Goal: Task Accomplishment & Management: Manage account settings

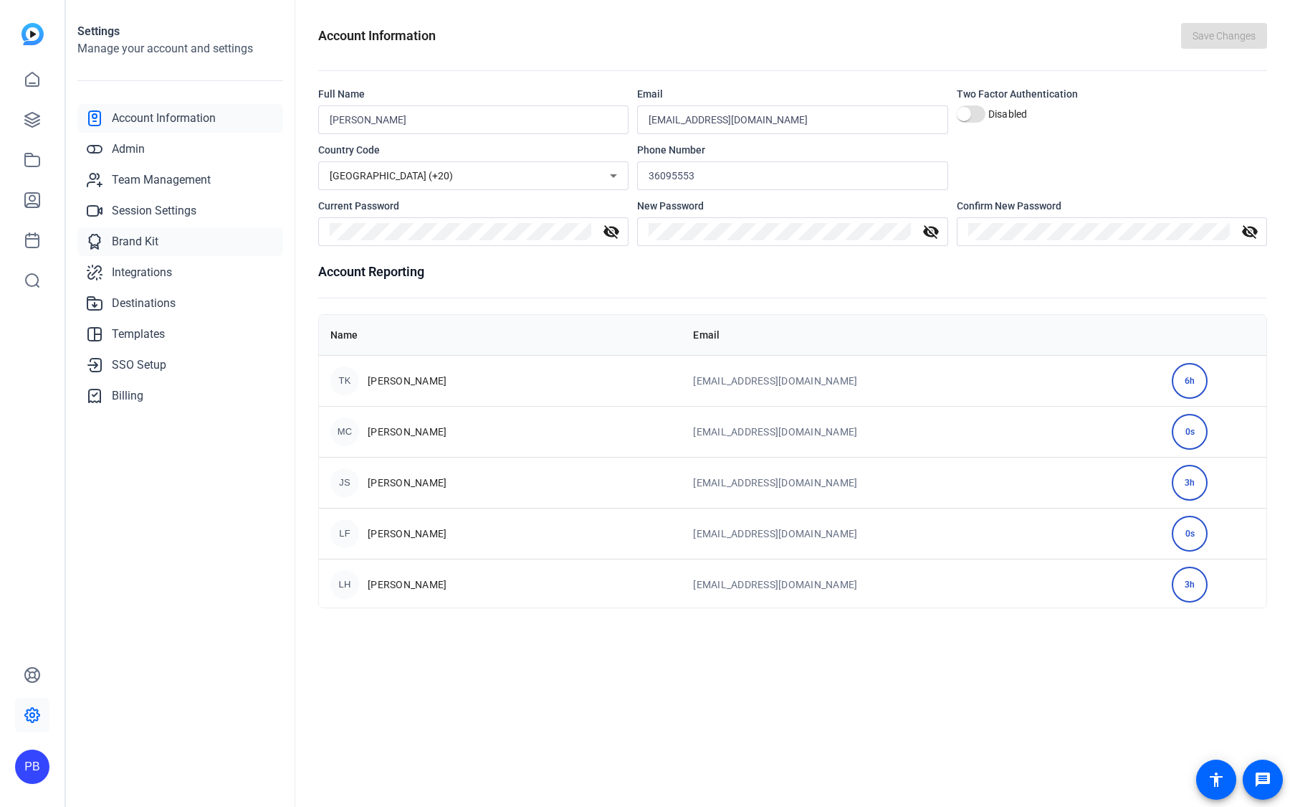
click at [143, 240] on span "Brand Kit" at bounding box center [135, 241] width 47 height 17
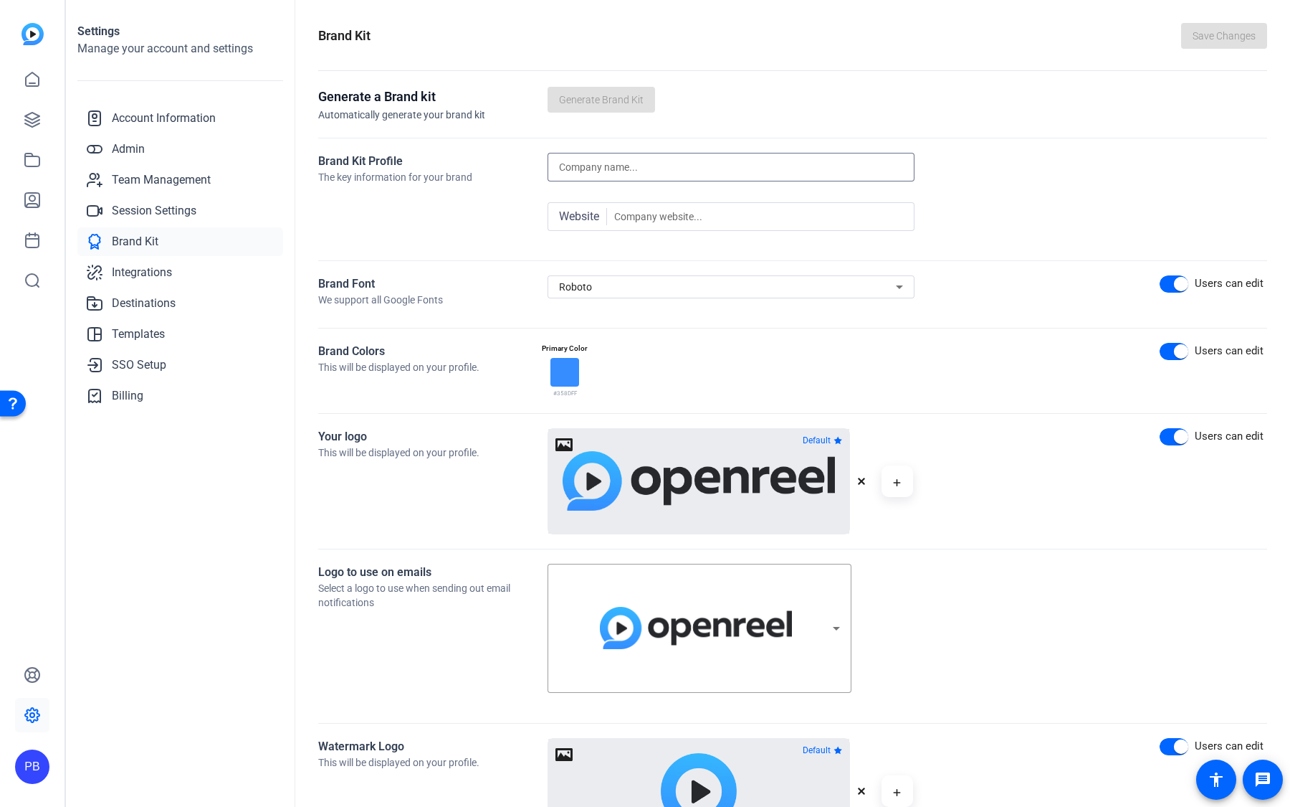
click at [657, 166] on input at bounding box center [731, 166] width 344 height 17
click at [596, 288] on div "Roboto" at bounding box center [727, 286] width 337 height 17
click at [586, 314] on input "Helvetica" at bounding box center [731, 310] width 367 height 25
type input "Helvetica"
click at [585, 343] on span "Other fonts" at bounding box center [589, 340] width 61 height 17
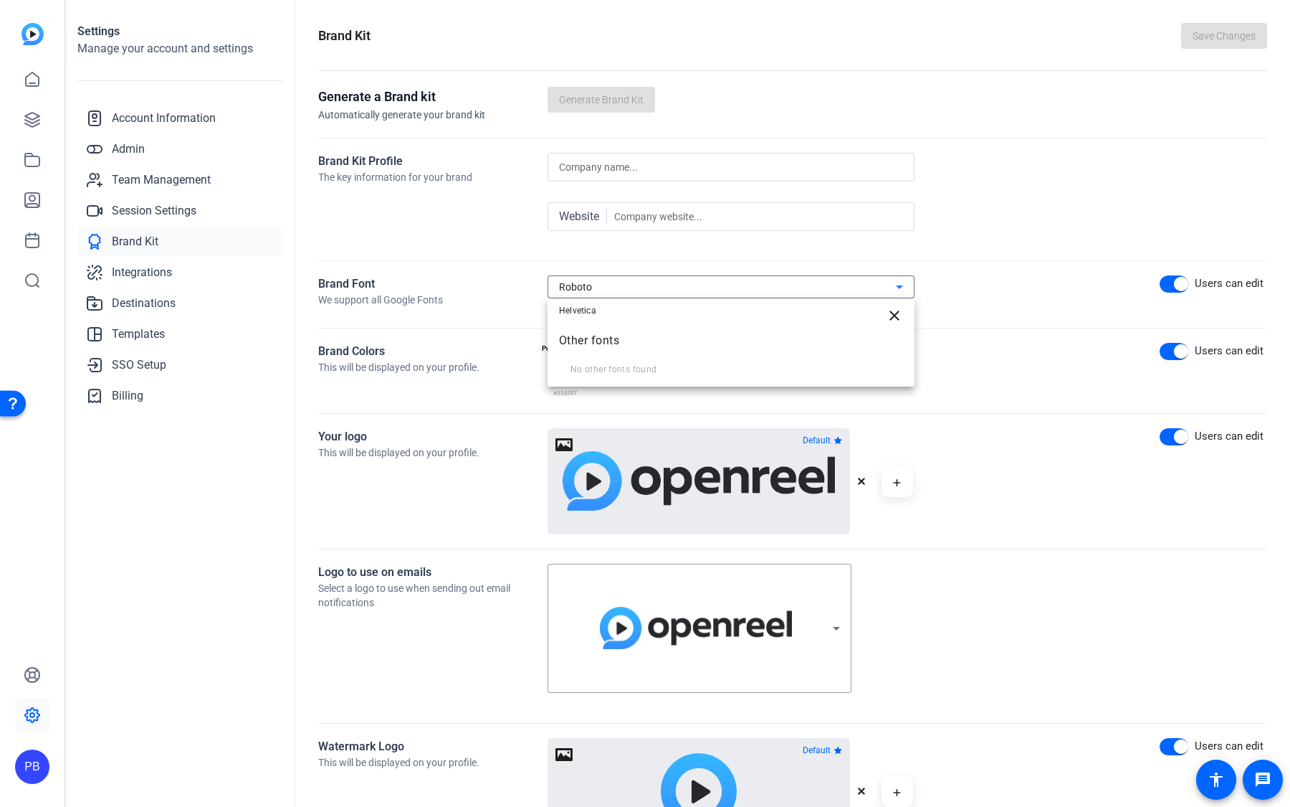
click at [614, 373] on mat-optgroup "Other fonts No other fonts found" at bounding box center [731, 351] width 367 height 57
click at [666, 285] on div at bounding box center [645, 403] width 1290 height 807
click at [666, 285] on div "Roboto" at bounding box center [727, 286] width 337 height 17
type input "Circular CS"
click at [712, 350] on span "Other fonts" at bounding box center [731, 340] width 367 height 34
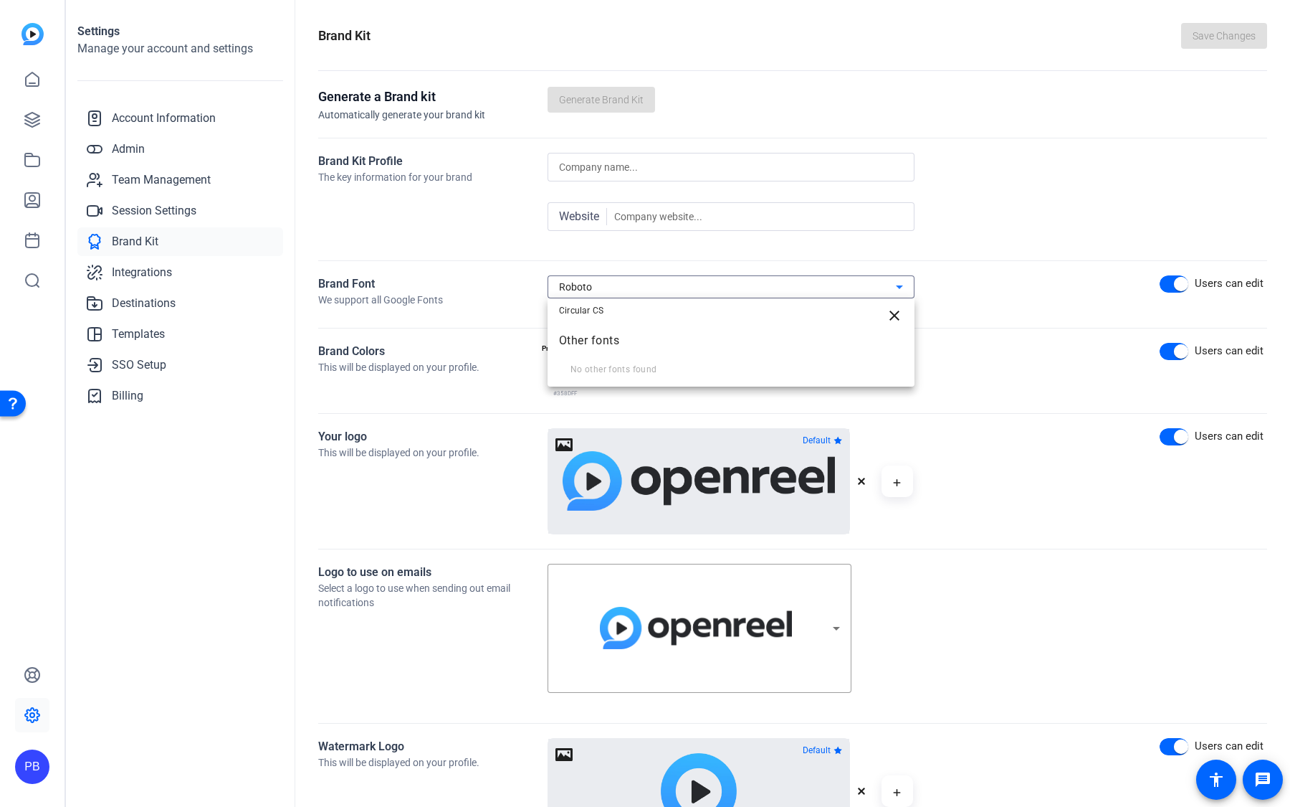
click at [925, 276] on div at bounding box center [645, 403] width 1290 height 807
click at [641, 308] on div at bounding box center [731, 305] width 367 height 15
click at [647, 299] on div at bounding box center [731, 305] width 367 height 15
click at [655, 284] on div "Roboto" at bounding box center [727, 286] width 337 height 17
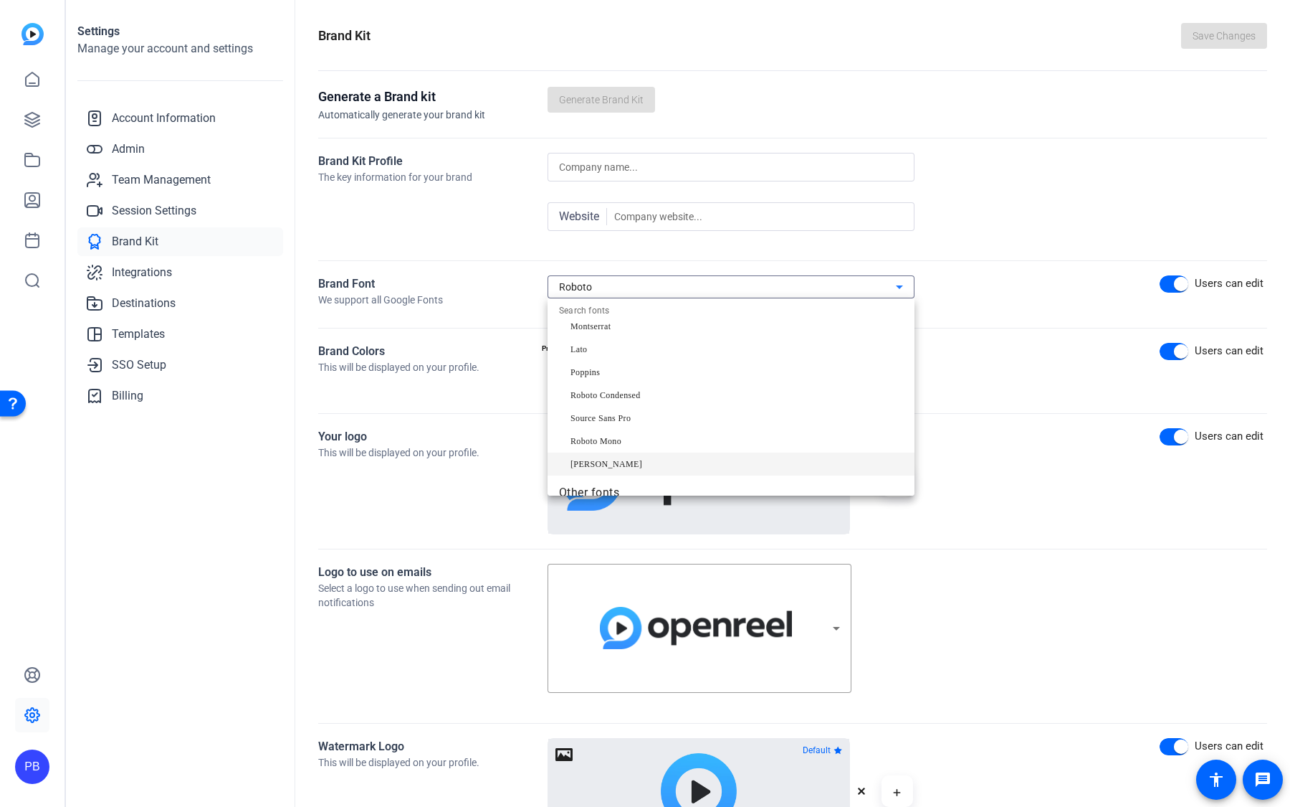
scroll to position [154, 0]
click at [590, 484] on mat-optgroup "Other fonts Search for other fonts" at bounding box center [731, 461] width 367 height 57
click at [630, 287] on div at bounding box center [645, 403] width 1290 height 807
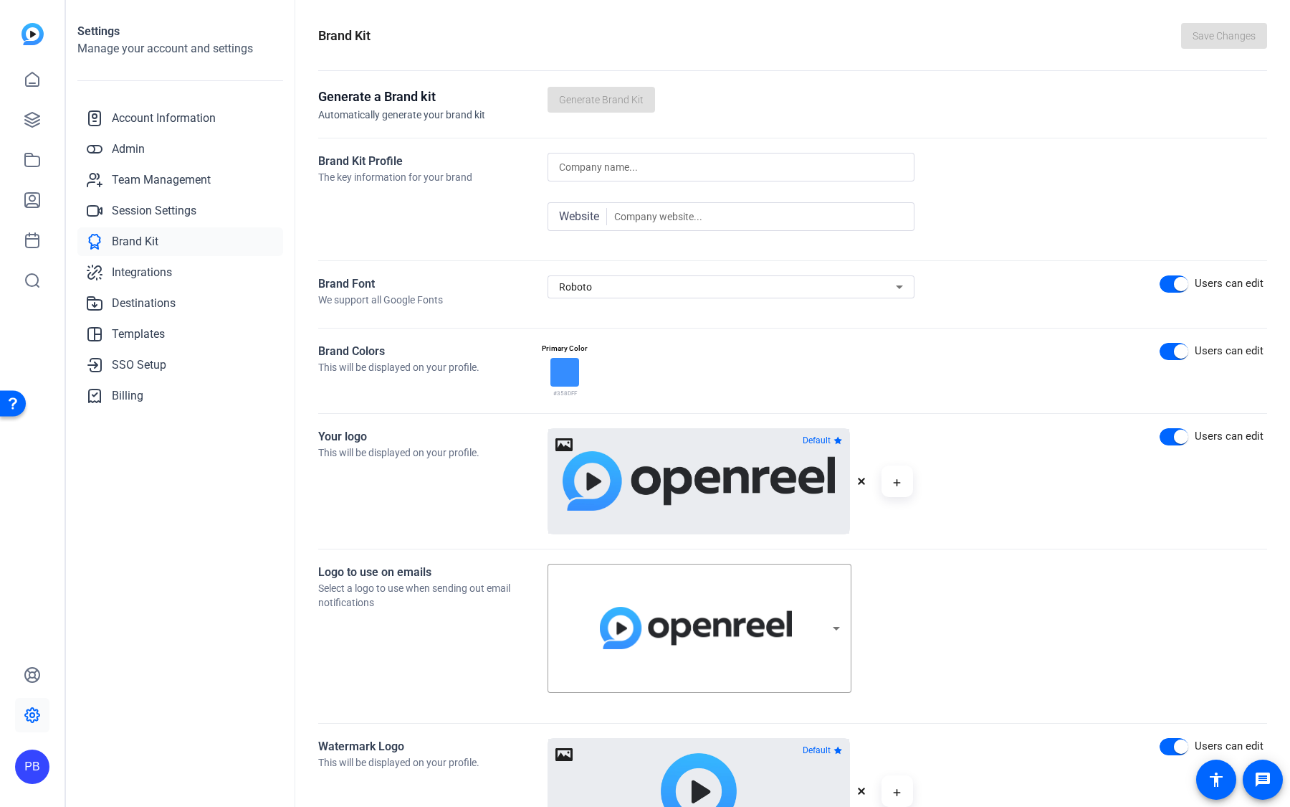
click at [593, 287] on div "Roboto" at bounding box center [727, 286] width 337 height 17
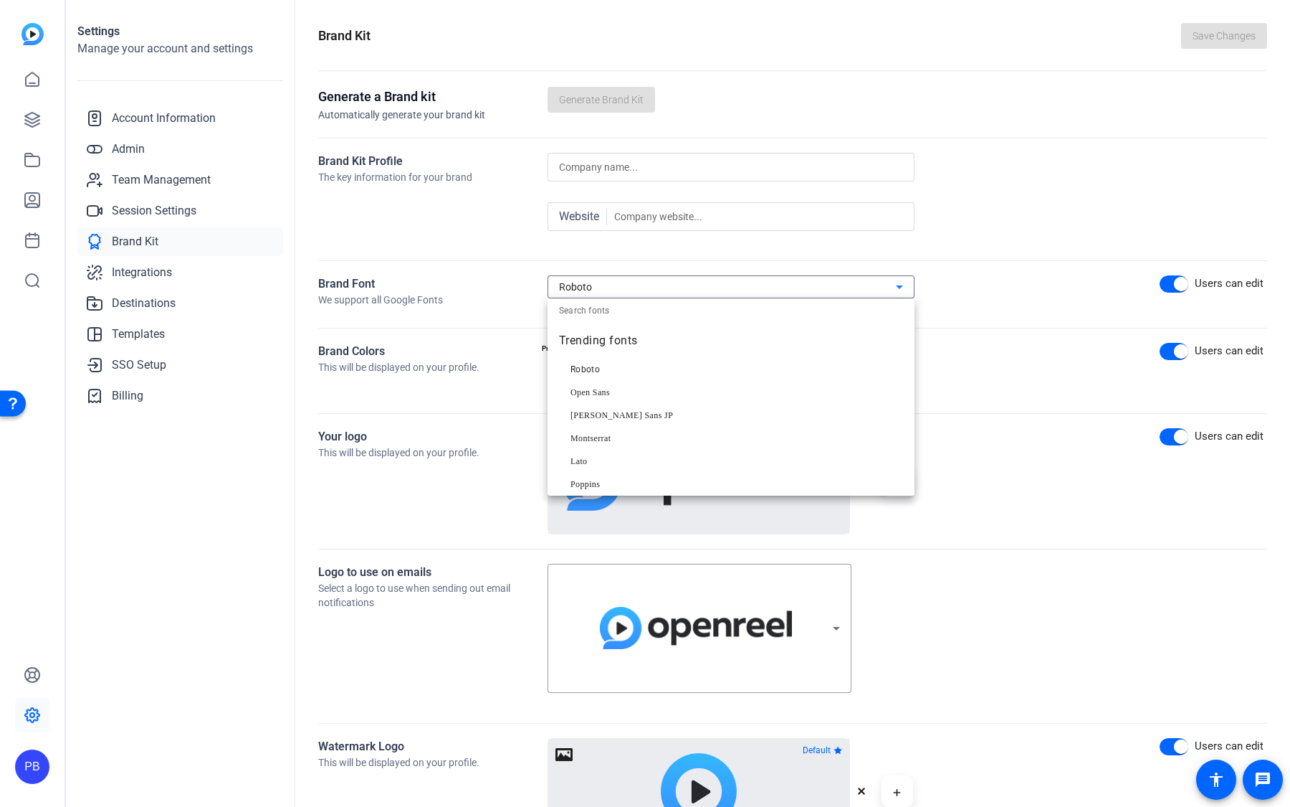
paste input "Helvetica"
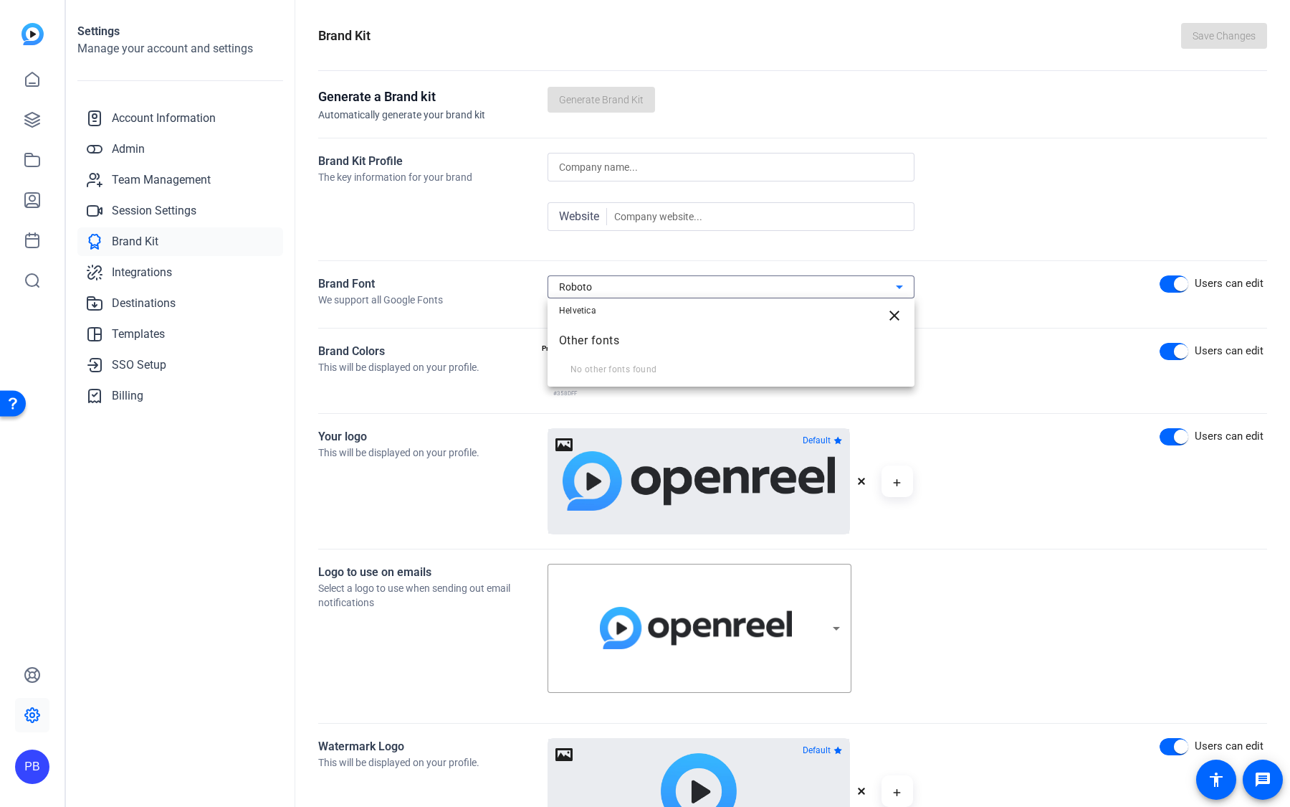
type input "Helvetica"
click at [617, 290] on div "Roboto" at bounding box center [727, 286] width 337 height 17
type input "Helvetica"
click at [525, 289] on div at bounding box center [645, 403] width 1290 height 807
click at [620, 286] on div "Roboto" at bounding box center [727, 286] width 337 height 17
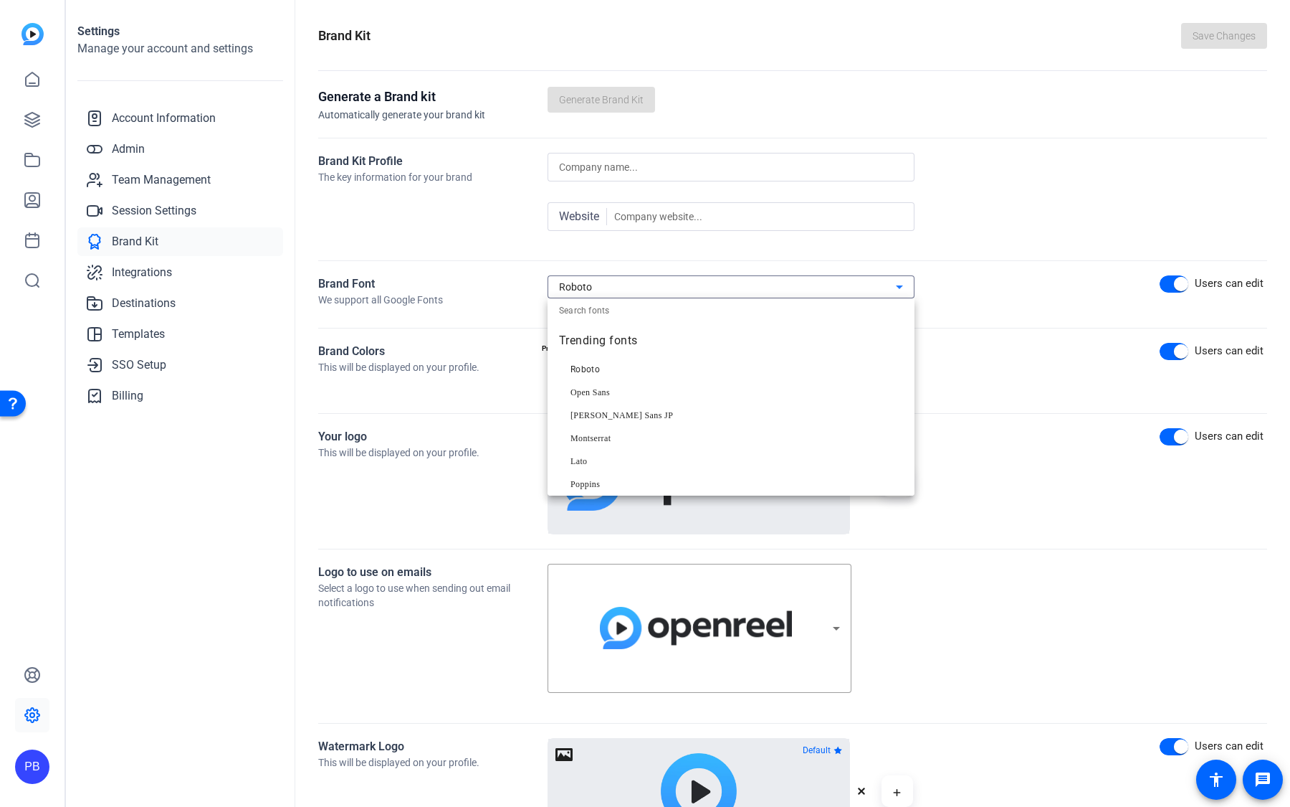
paste input "Flow Circular"
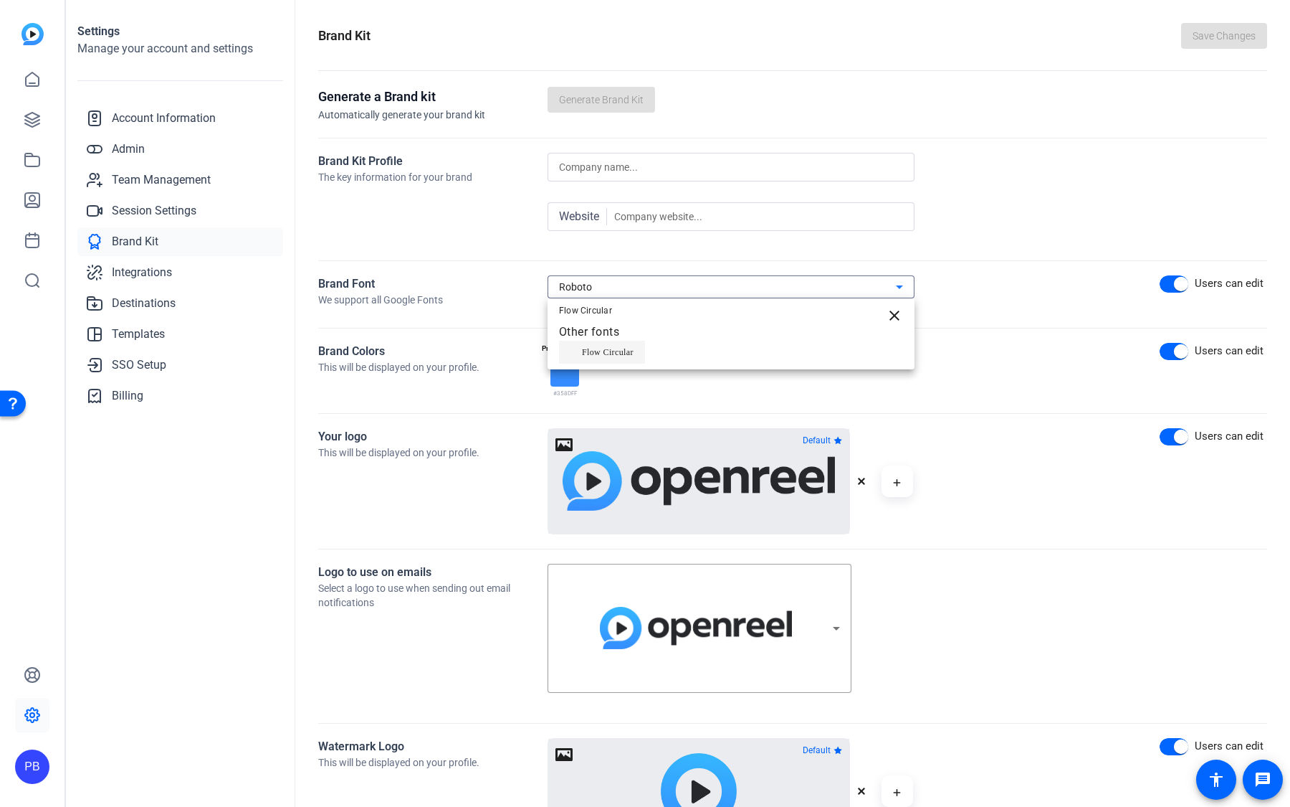
type input "Flow Circular"
click at [608, 353] on span "Flow Circular" at bounding box center [608, 351] width 52 height 17
click at [614, 284] on span "Flow Circular" at bounding box center [587, 287] width 56 height 11
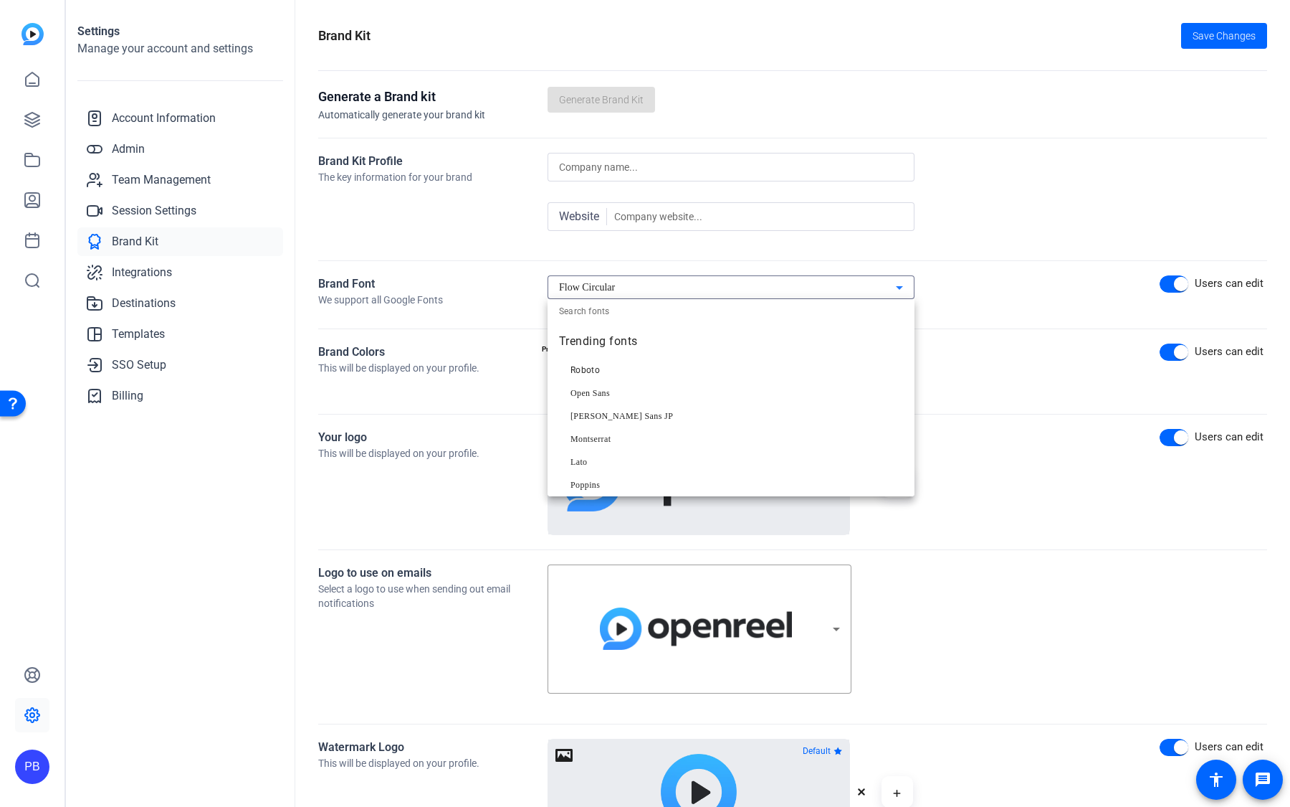
click at [656, 285] on div at bounding box center [645, 403] width 1290 height 807
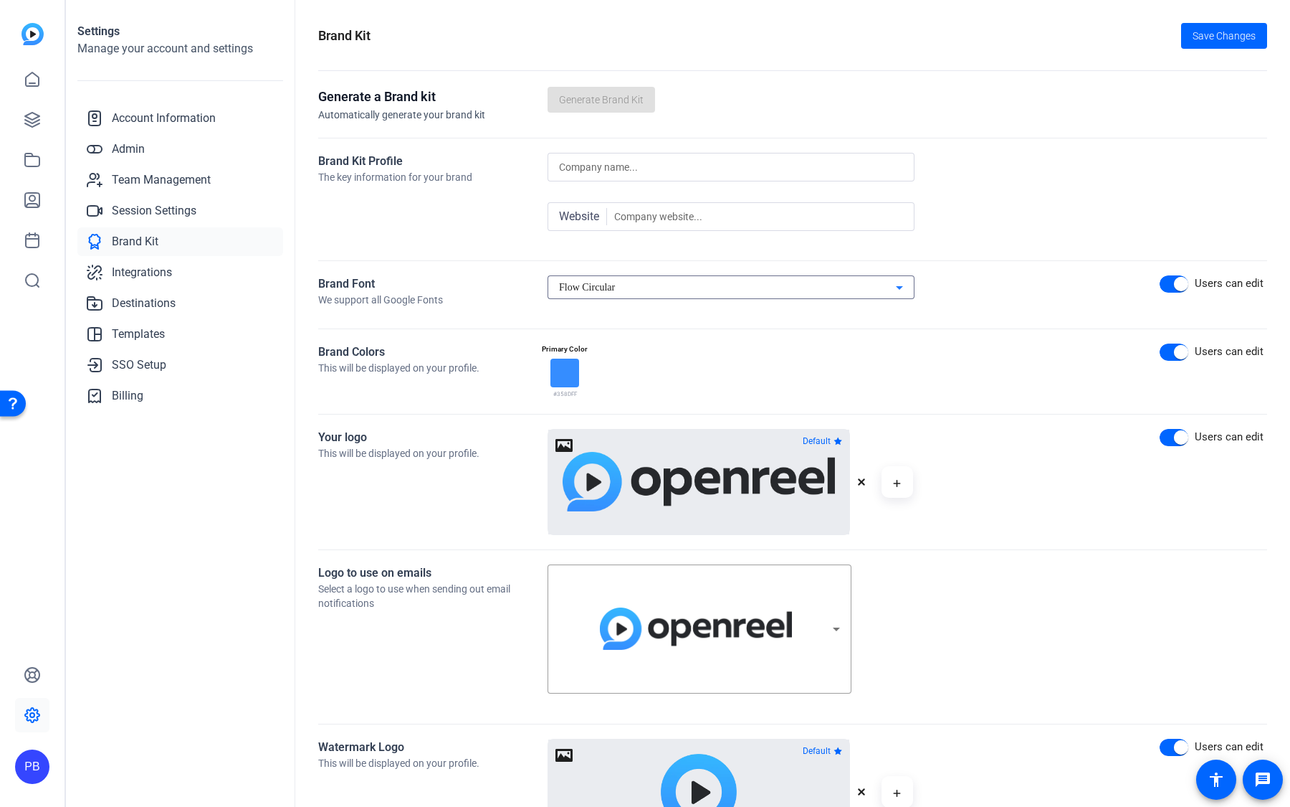
click at [622, 288] on div "Flow Circular" at bounding box center [727, 287] width 337 height 17
type input "Nunito"
click at [614, 351] on mat-option "Nunito" at bounding box center [599, 352] width 80 height 23
click at [604, 290] on div "Nunito" at bounding box center [727, 287] width 337 height 17
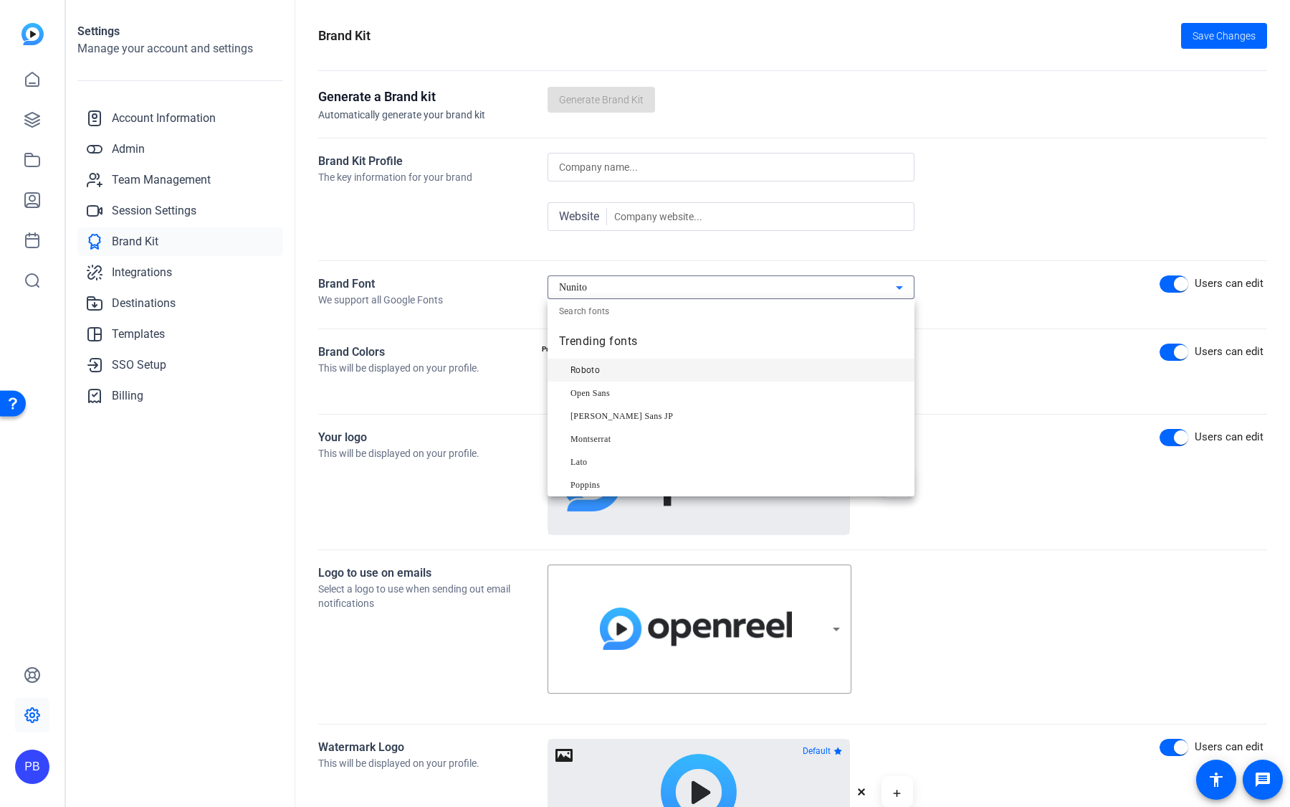
click at [623, 369] on mat-option "Roboto" at bounding box center [731, 369] width 367 height 23
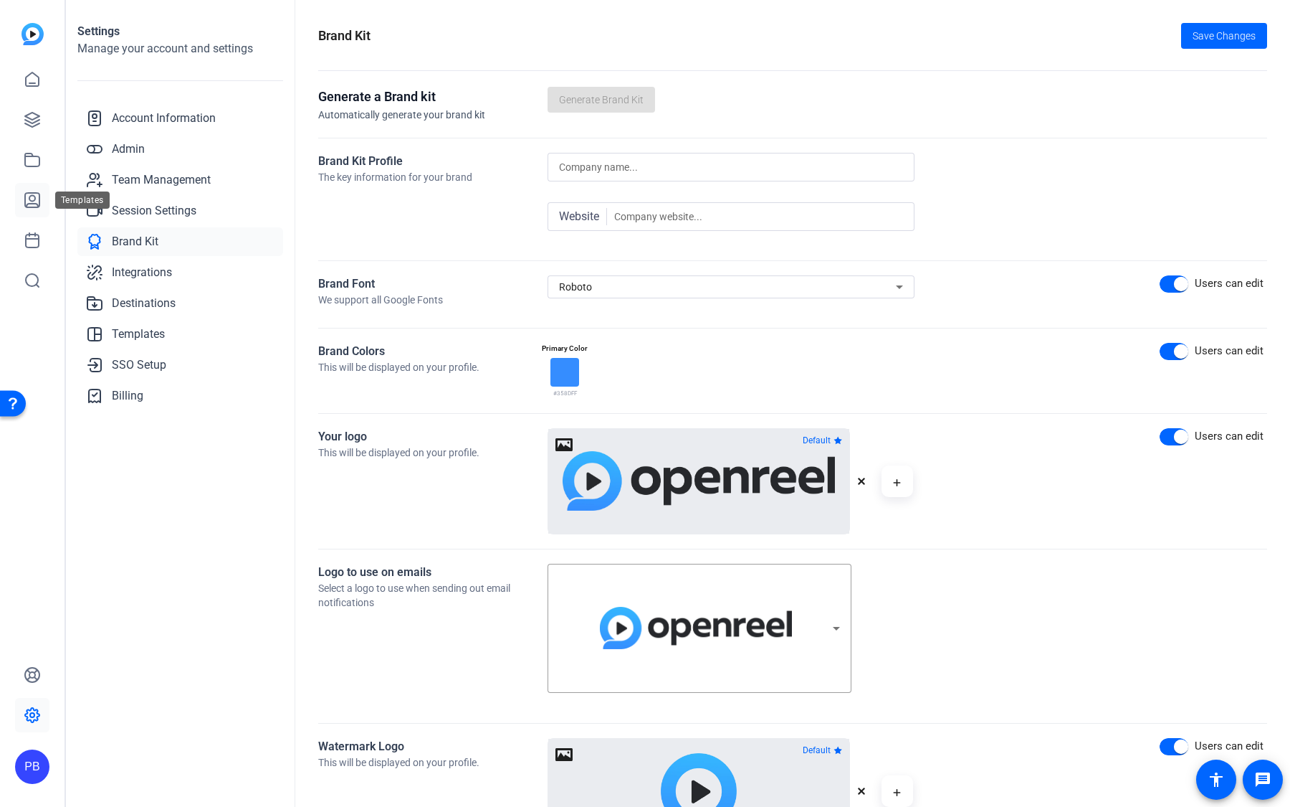
click at [29, 197] on icon at bounding box center [32, 200] width 14 height 14
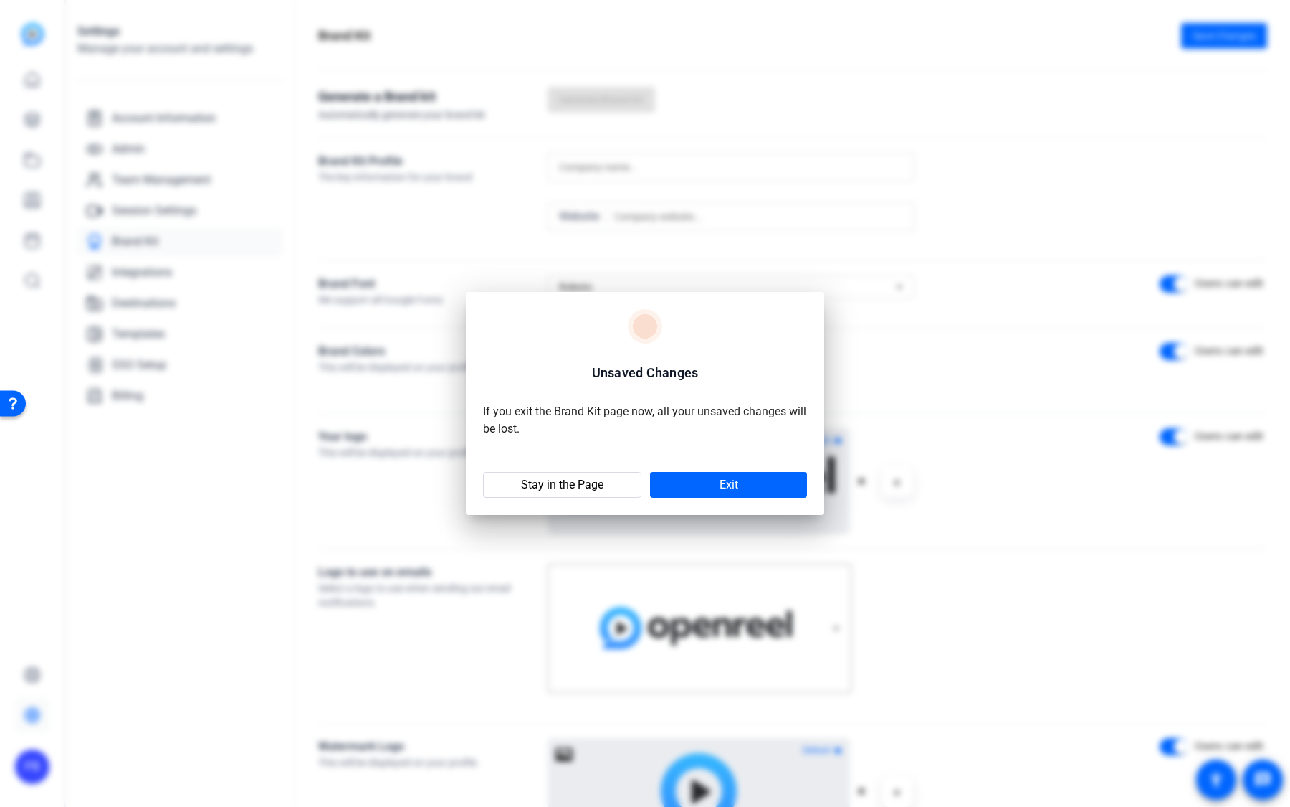
click at [29, 156] on div at bounding box center [645, 403] width 1290 height 807
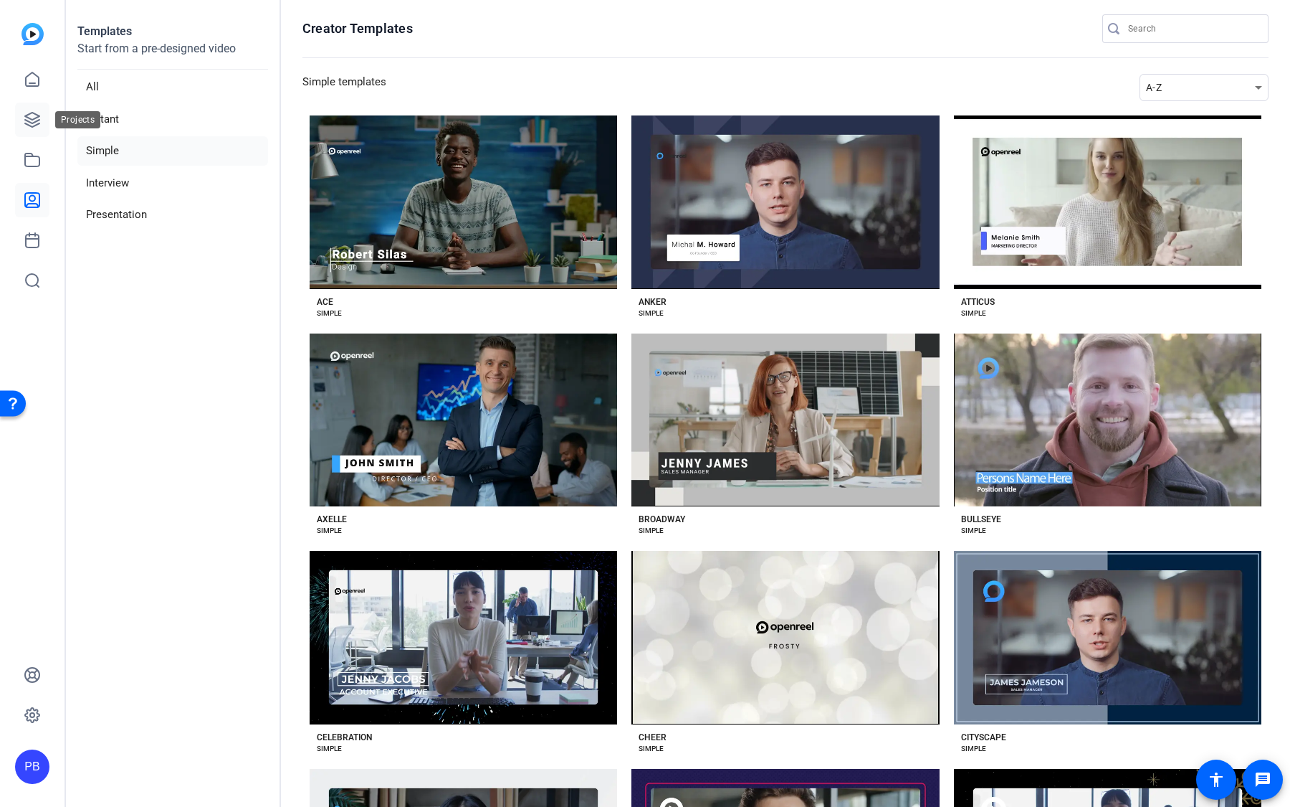
click at [34, 128] on link at bounding box center [32, 120] width 34 height 34
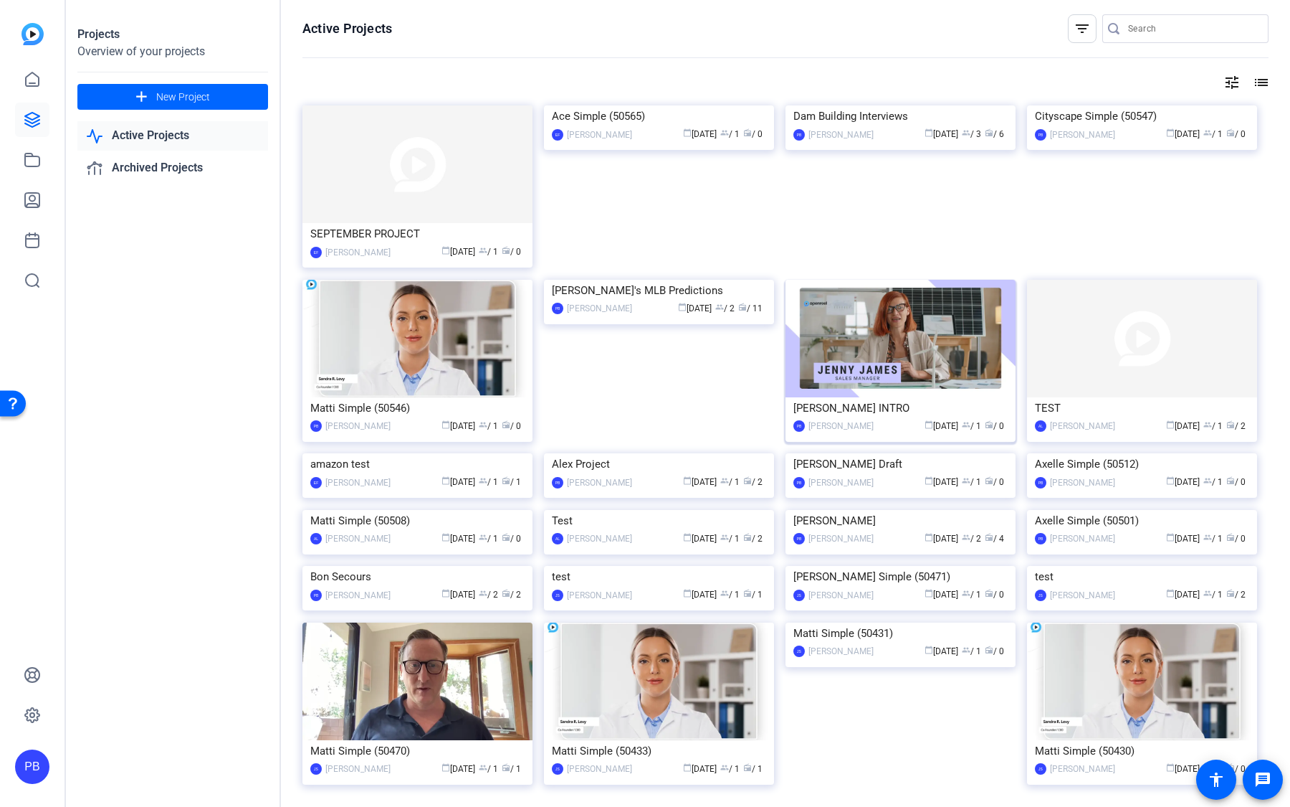
click at [958, 366] on img at bounding box center [901, 339] width 230 height 118
click at [911, 453] on img at bounding box center [901, 453] width 230 height 0
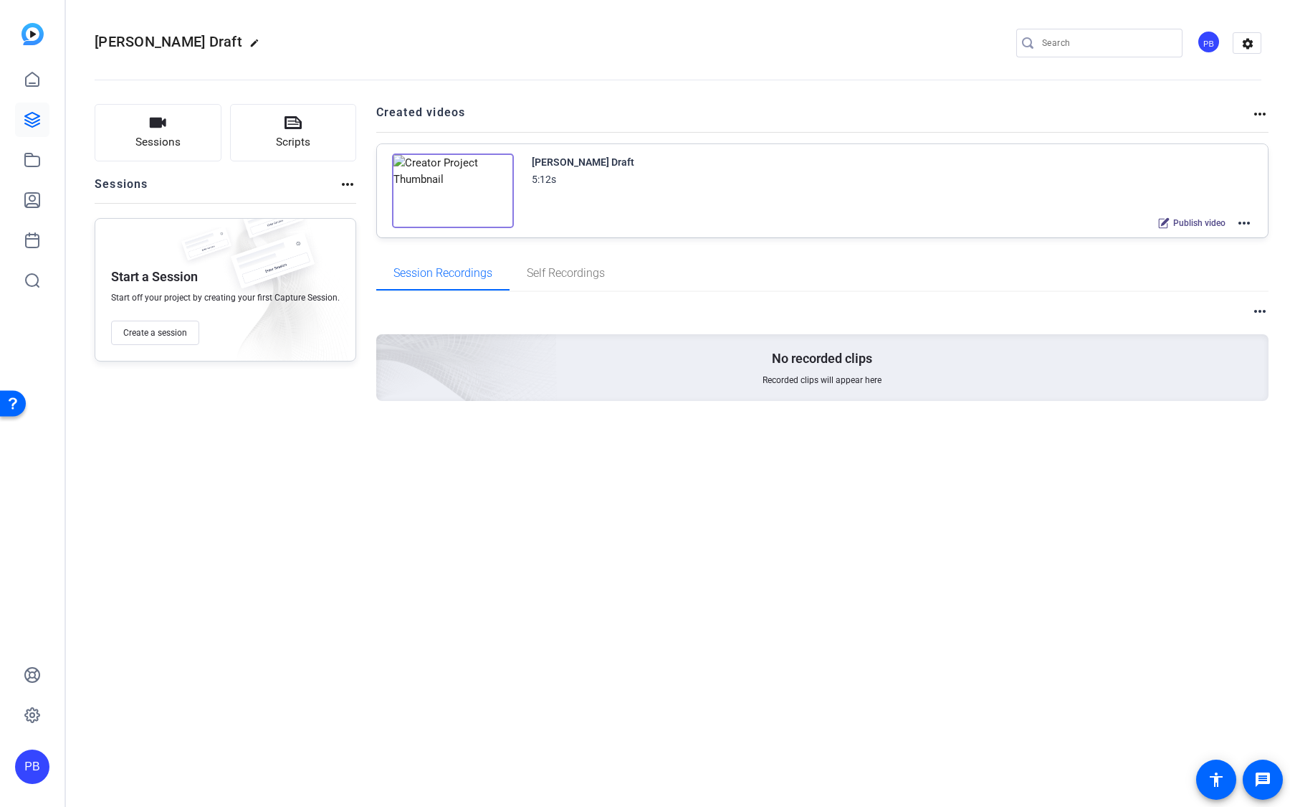
click at [1248, 220] on mat-icon "more_horiz" at bounding box center [1244, 222] width 17 height 17
click at [1199, 238] on span "Edit in Creator" at bounding box center [1193, 239] width 100 height 17
click at [1241, 217] on mat-icon "more_horiz" at bounding box center [1244, 222] width 17 height 17
click at [1225, 233] on span "Edit in Creator" at bounding box center [1193, 239] width 100 height 17
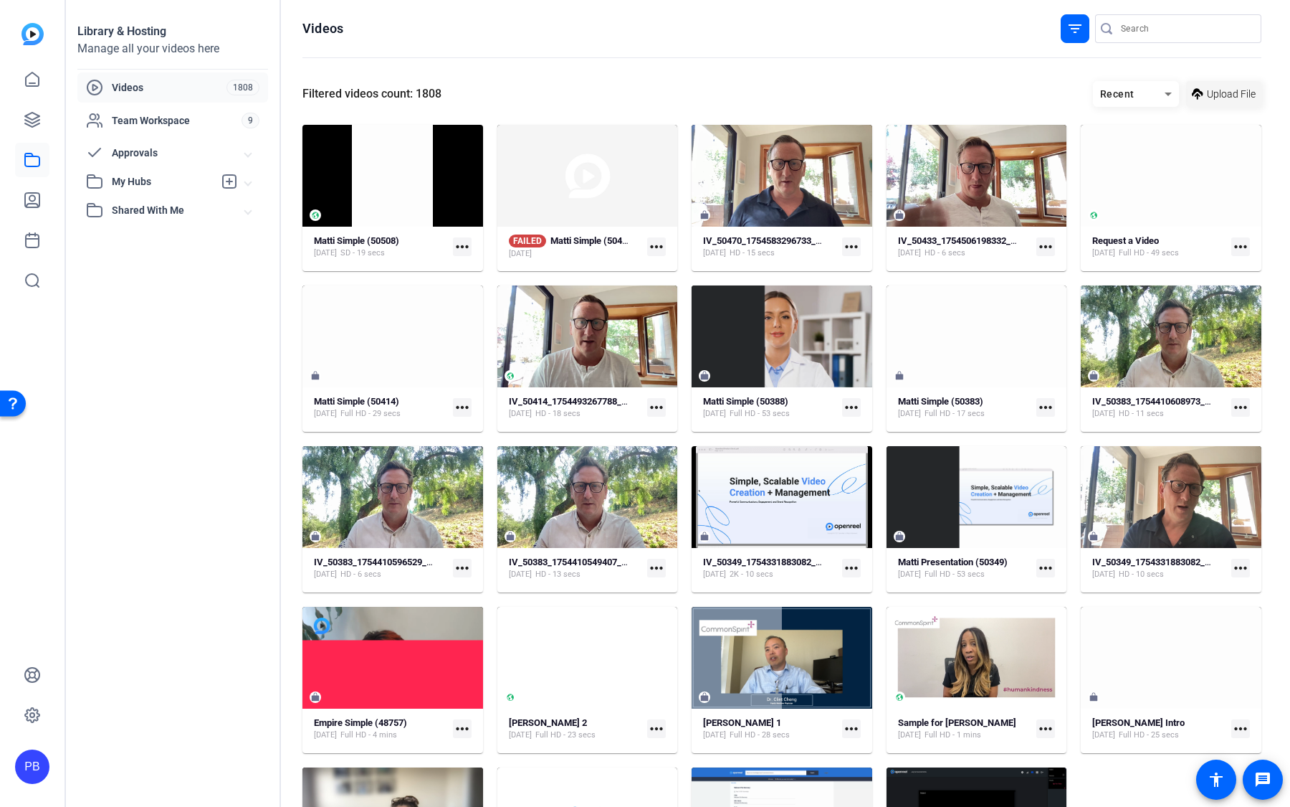
click at [1209, 97] on span "Upload File" at bounding box center [1231, 94] width 49 height 15
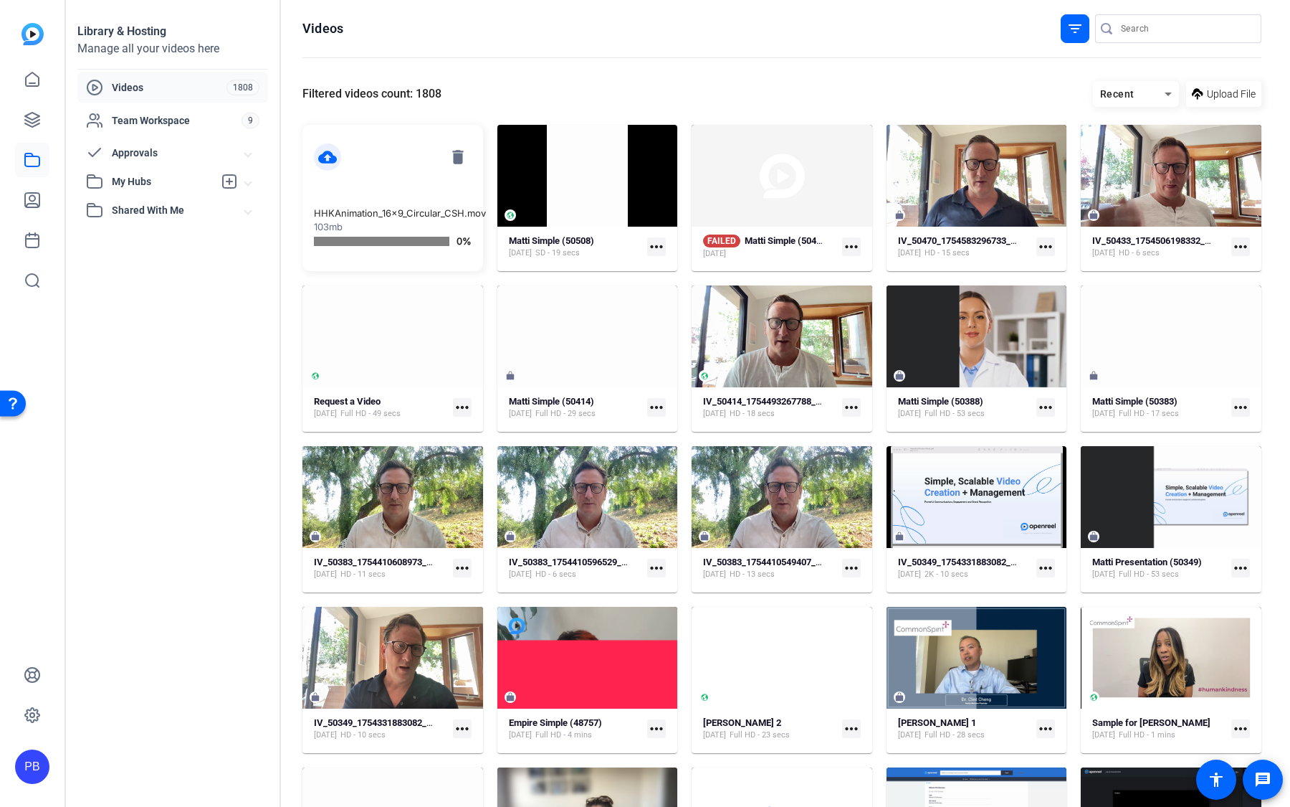
click at [386, 173] on mat-card-content "cloud_upload delete HHKAnimation_16x9_Circular_CSH.mov 103mb 0%" at bounding box center [393, 198] width 181 height 146
click at [330, 156] on mat-icon "cloud_upload" at bounding box center [327, 156] width 27 height 27
click at [356, 217] on p "HHKAnimation_16x9_Circular_CSH.mov" at bounding box center [393, 213] width 158 height 14
click at [366, 214] on p "HHKAnimation_16x9_Circular_CSH.mov" at bounding box center [393, 213] width 158 height 14
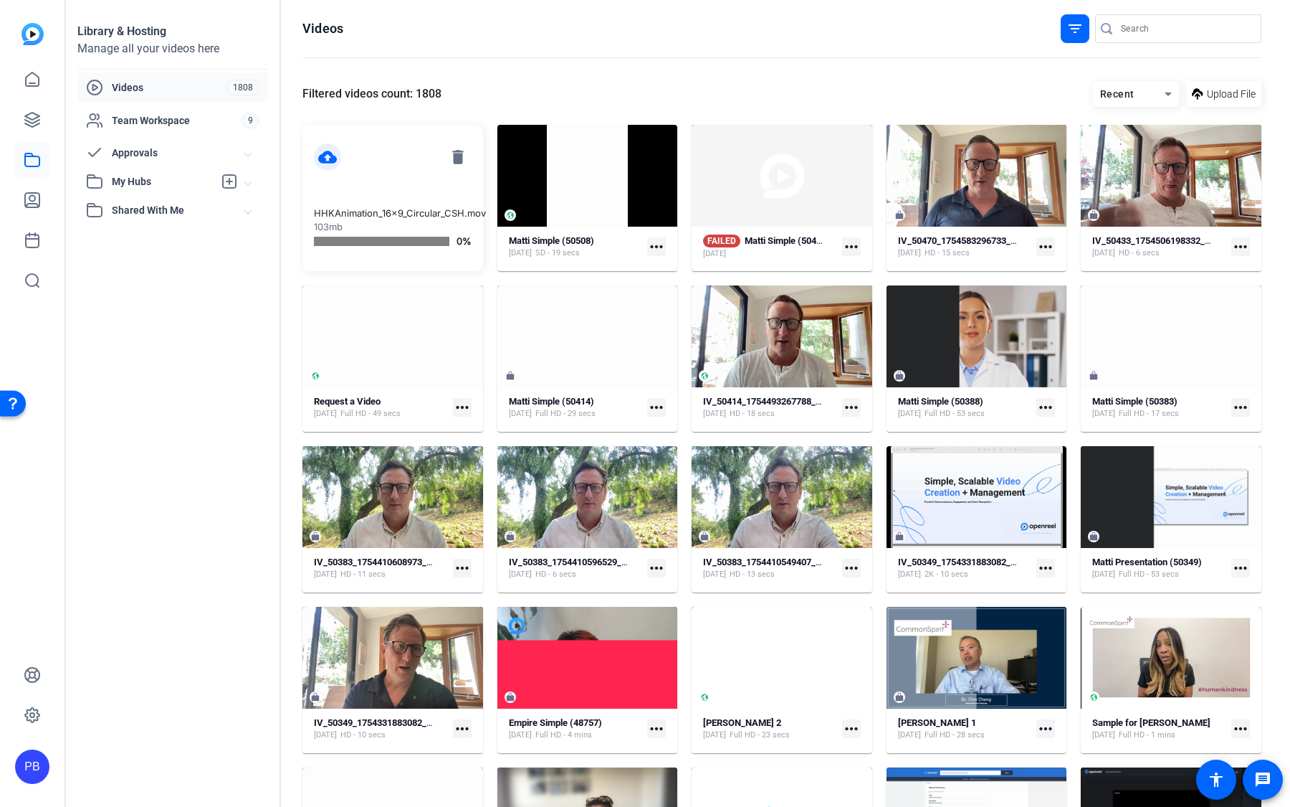
click at [328, 156] on mat-icon "cloud_upload" at bounding box center [327, 156] width 27 height 27
click at [37, 201] on icon at bounding box center [32, 199] width 17 height 17
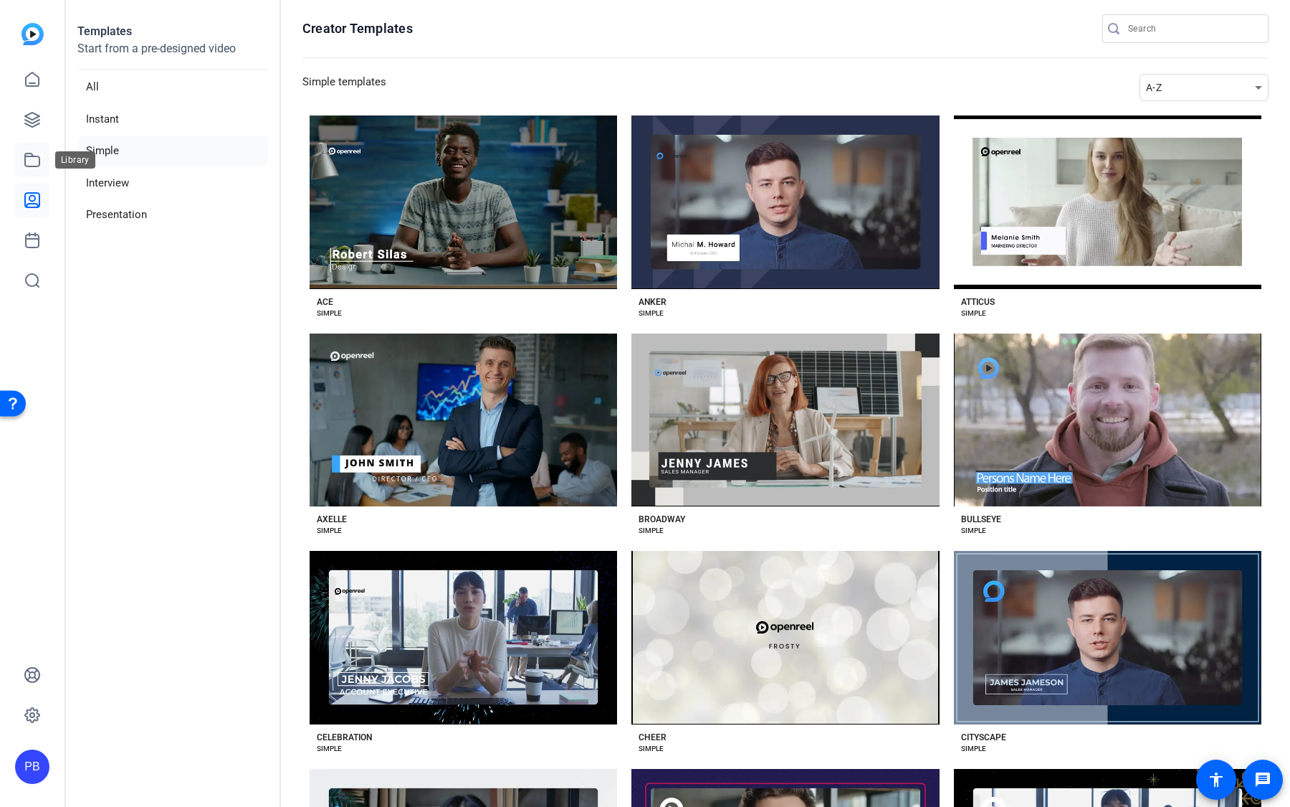
click at [35, 163] on icon at bounding box center [32, 159] width 17 height 17
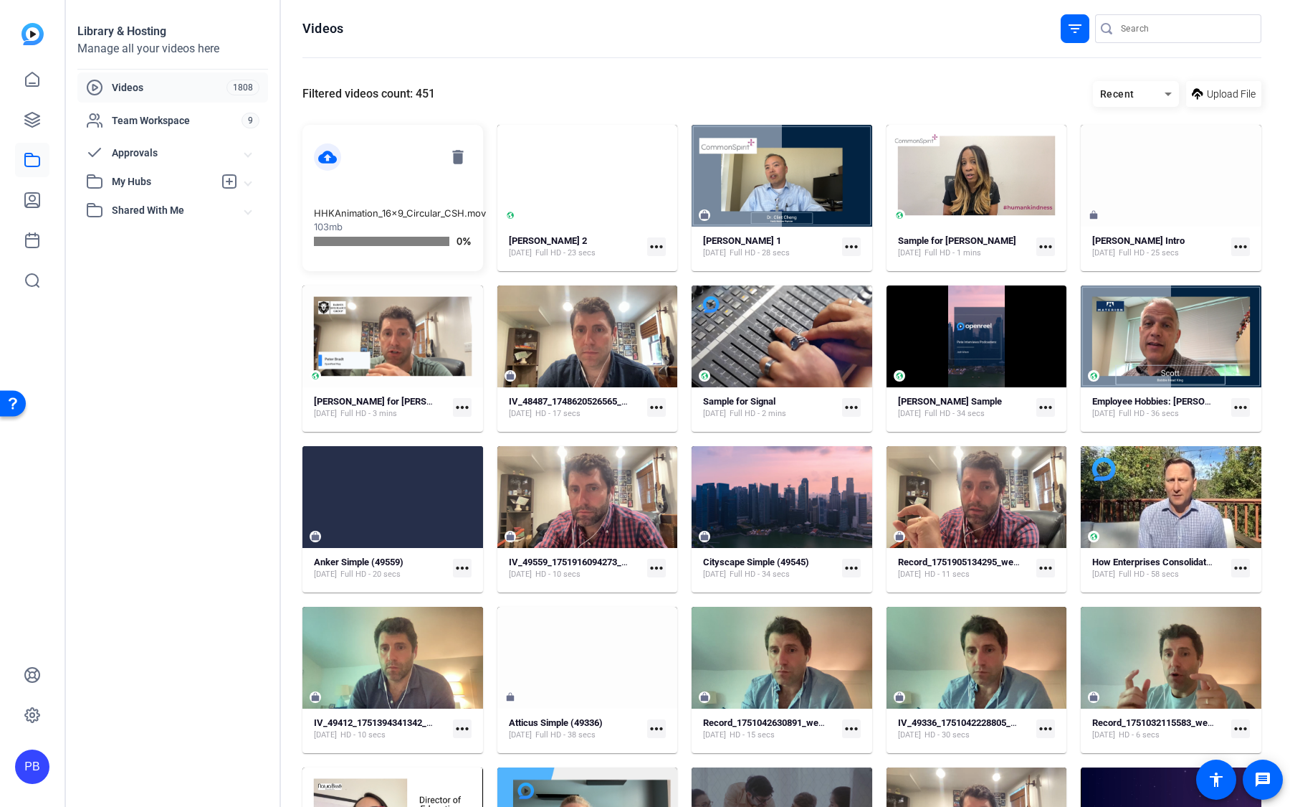
click at [439, 222] on p "103mb" at bounding box center [393, 227] width 158 height 14
click at [433, 205] on mat-card-content "cloud_upload delete HHKAnimation_16x9_Circular_CSH.mov 103mb 0%" at bounding box center [393, 198] width 181 height 146
click at [432, 205] on mat-card-content "cloud_upload delete HHKAnimation_16x9_Circular_CSH.mov 103mb 0%" at bounding box center [393, 198] width 181 height 146
click at [401, 215] on p "HHKAnimation_16x9_Circular_CSH.mov" at bounding box center [393, 213] width 158 height 14
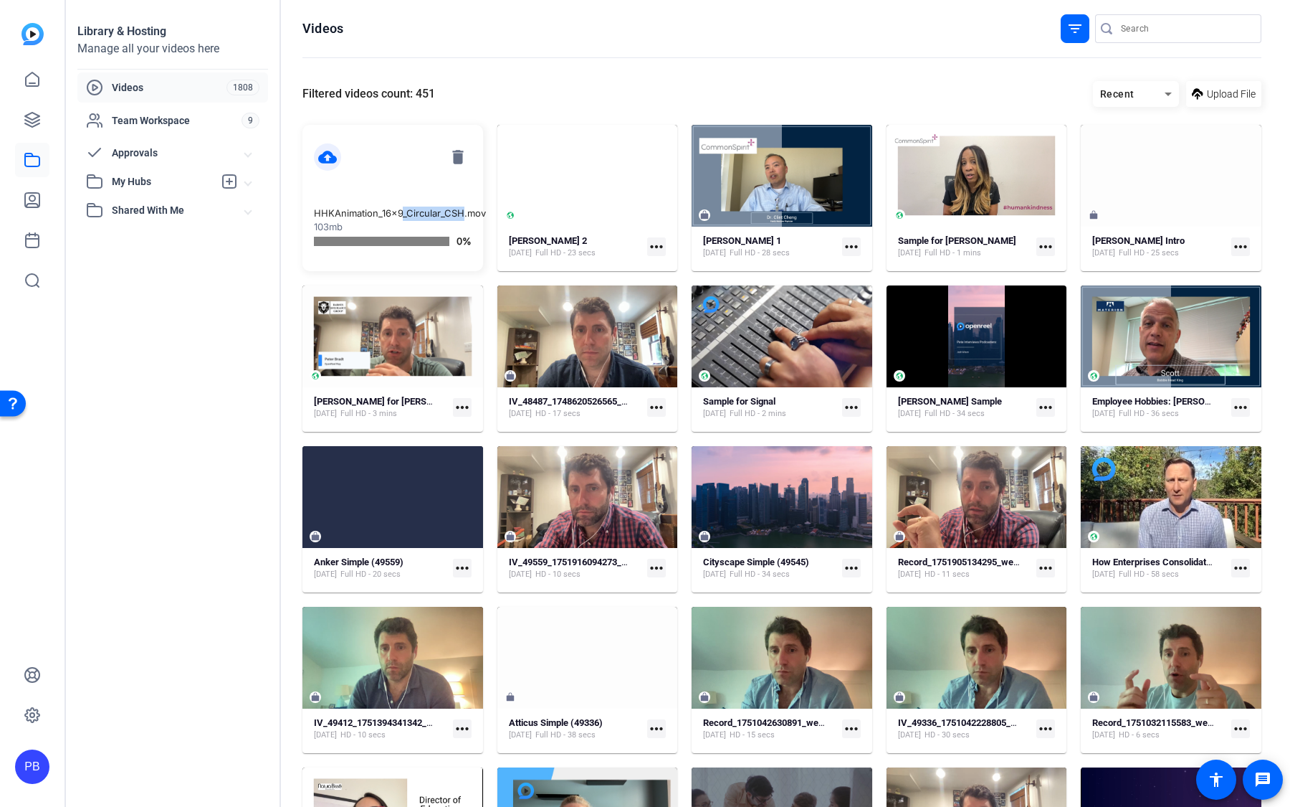
click at [340, 157] on mat-icon "cloud_upload" at bounding box center [327, 156] width 27 height 27
click at [330, 155] on mat-icon "cloud_upload" at bounding box center [327, 156] width 27 height 27
click at [274, 252] on div "Library & Hosting Manage all your videos here Videos 1808 Team Workspace 9 Appr…" at bounding box center [173, 403] width 215 height 807
click at [336, 173] on mat-card-content "cloud_upload delete HHKAnimation_16x9_Circular_CSH.mov 103mb 0%" at bounding box center [393, 198] width 181 height 146
click at [329, 159] on mat-icon "cloud_upload" at bounding box center [327, 156] width 27 height 27
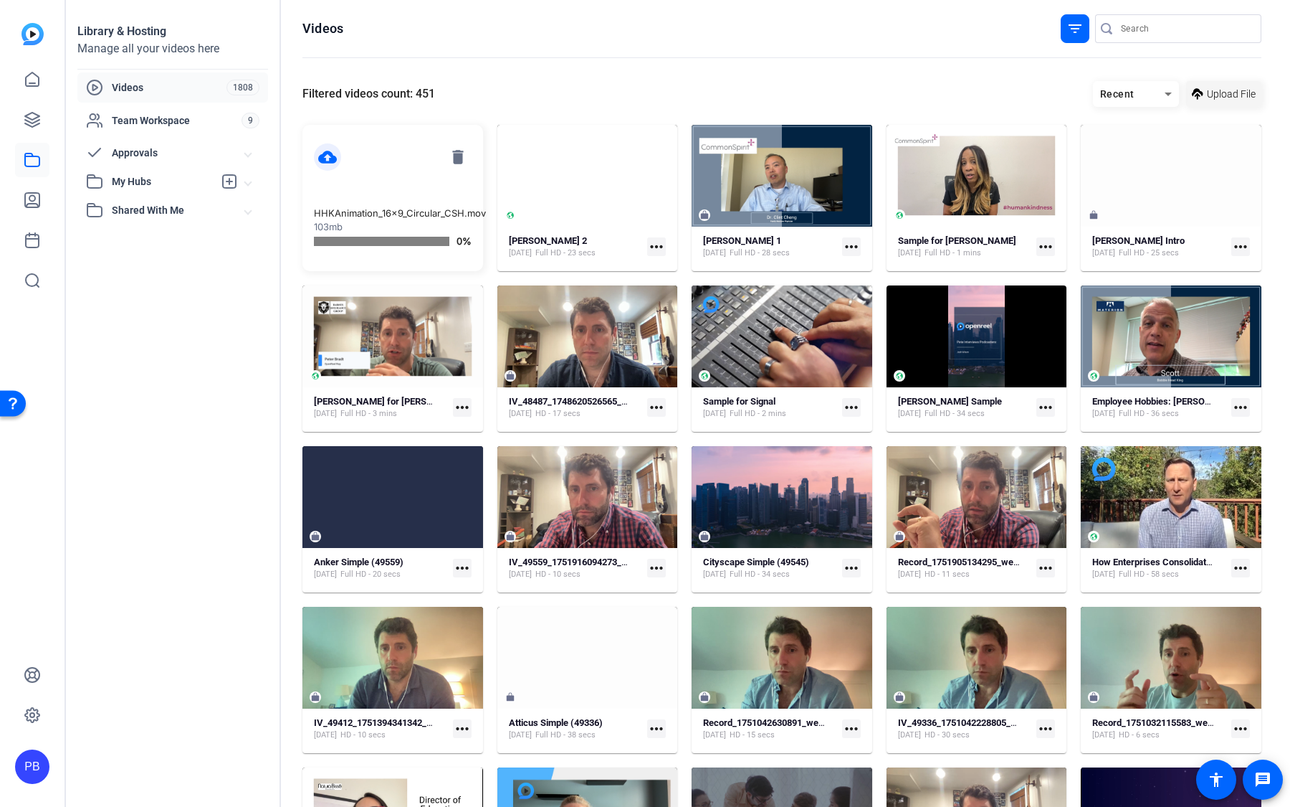
click at [1199, 97] on icon at bounding box center [1197, 94] width 11 height 18
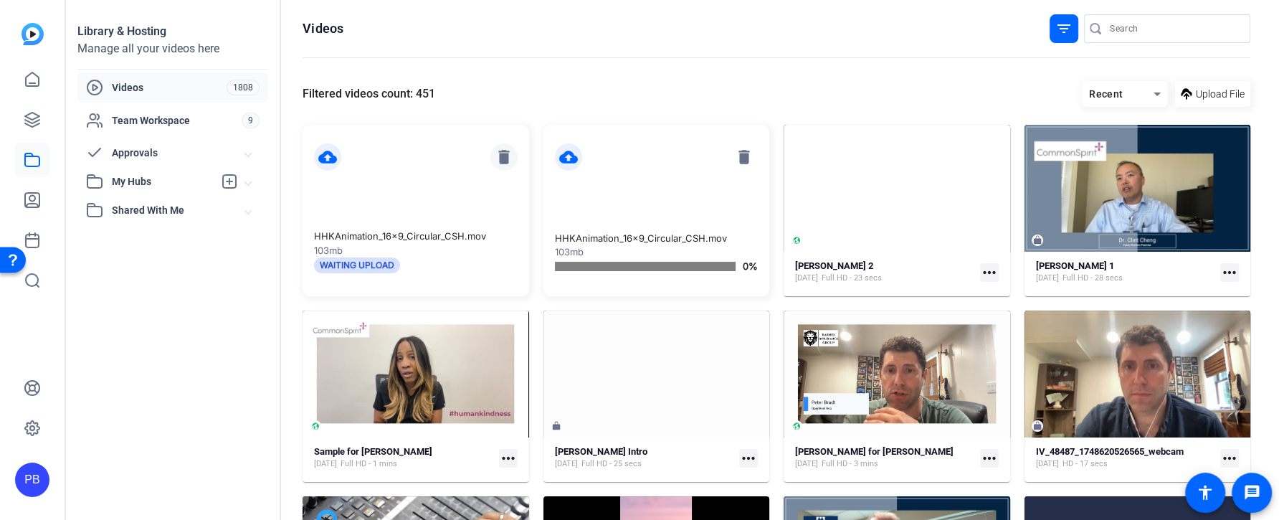
click at [505, 160] on mat-icon "delete" at bounding box center [503, 156] width 27 height 27
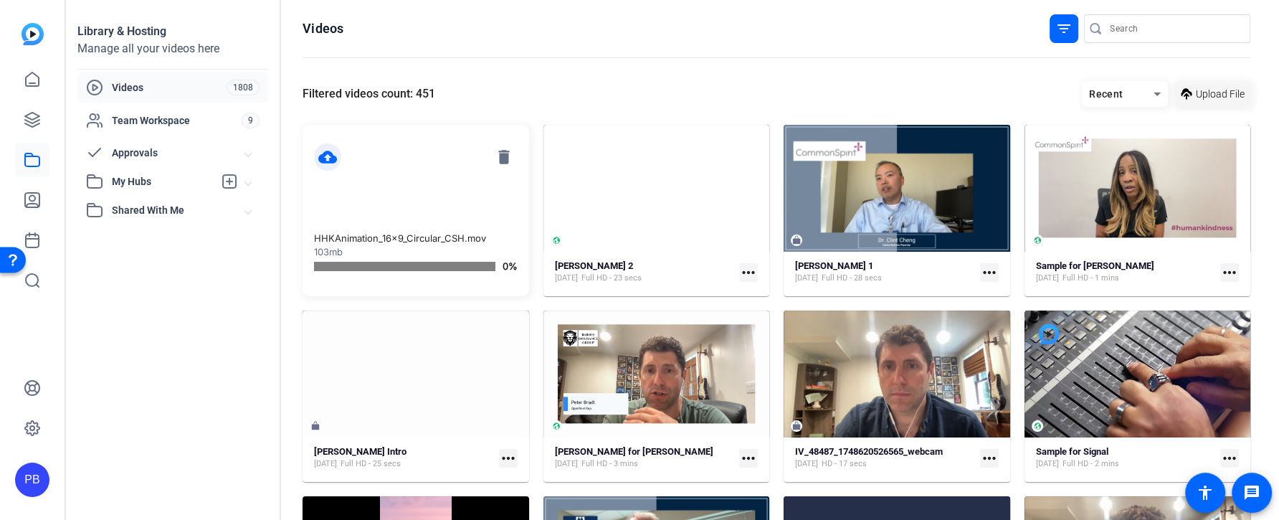
click at [1234, 87] on span "Upload File" at bounding box center [1220, 94] width 49 height 15
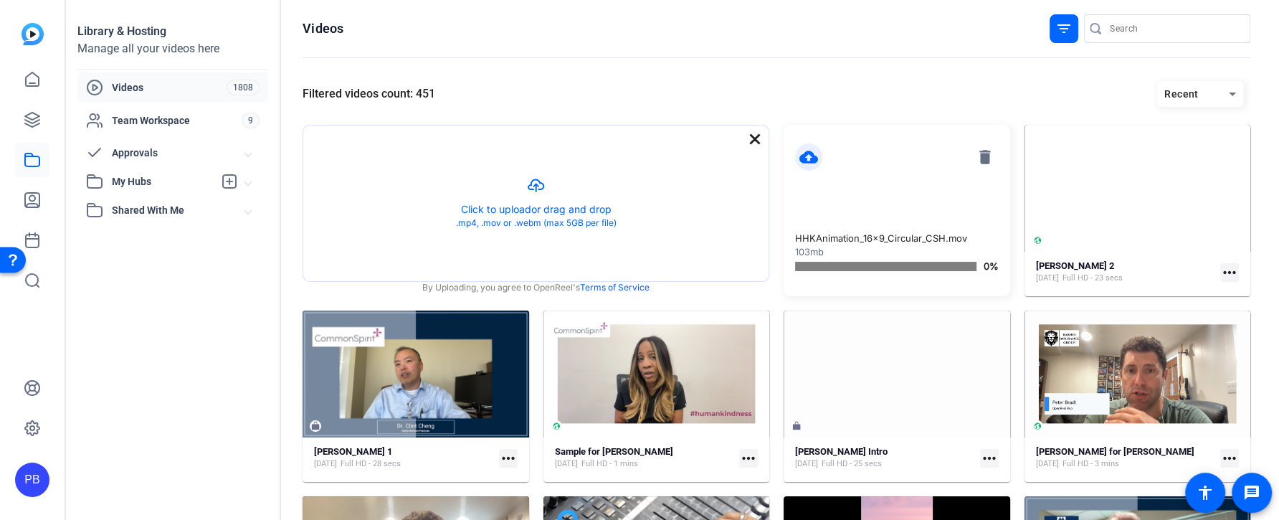
click at [748, 133] on mat-icon "close" at bounding box center [754, 138] width 17 height 17
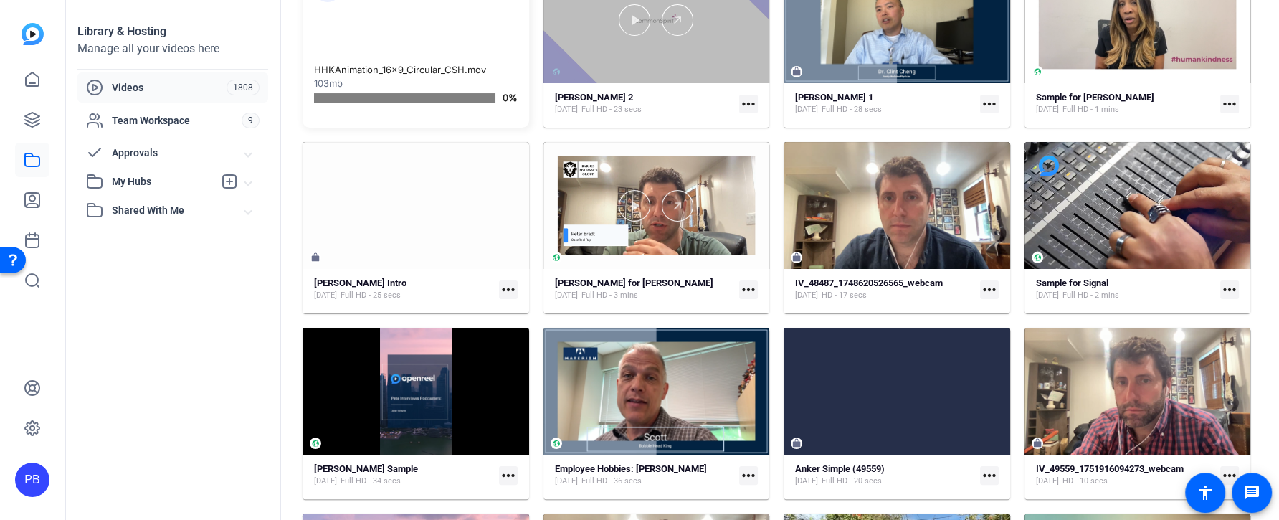
scroll to position [184, 0]
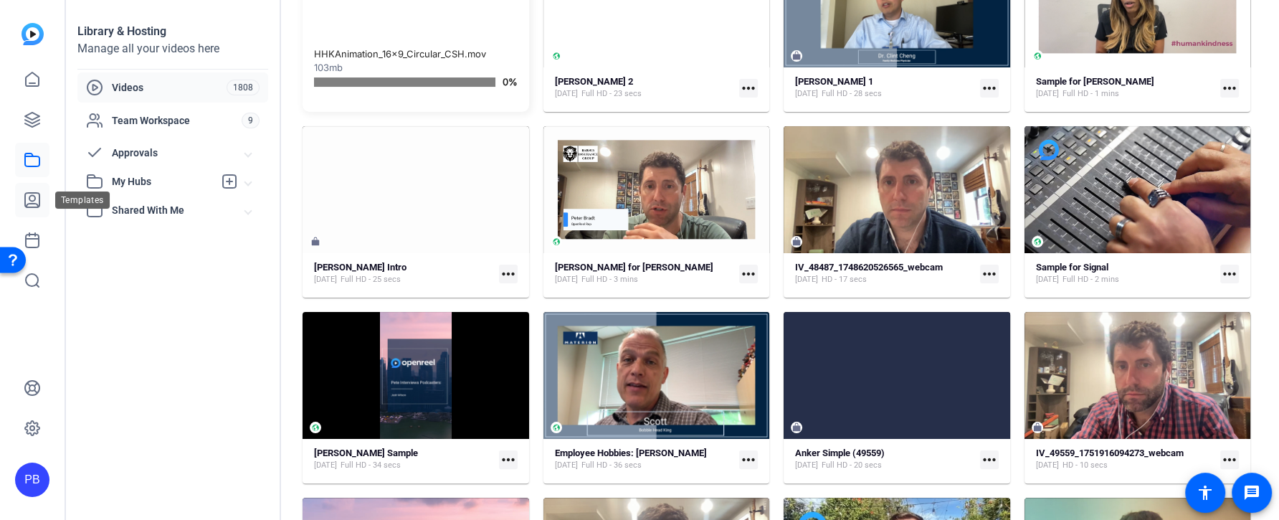
click at [32, 196] on icon at bounding box center [32, 199] width 17 height 17
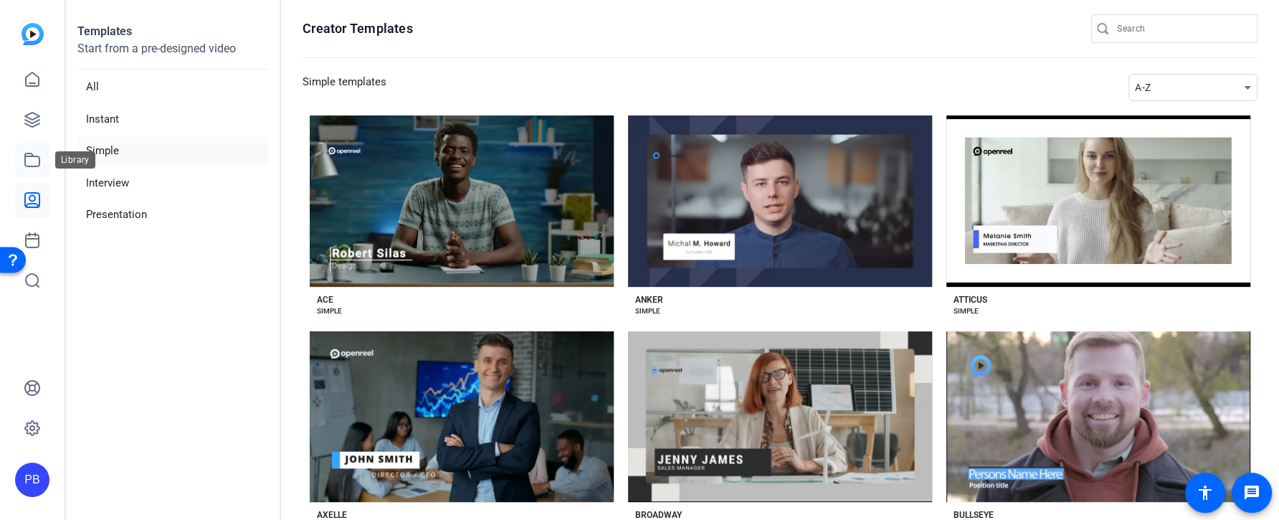
click at [32, 146] on link at bounding box center [32, 160] width 34 height 34
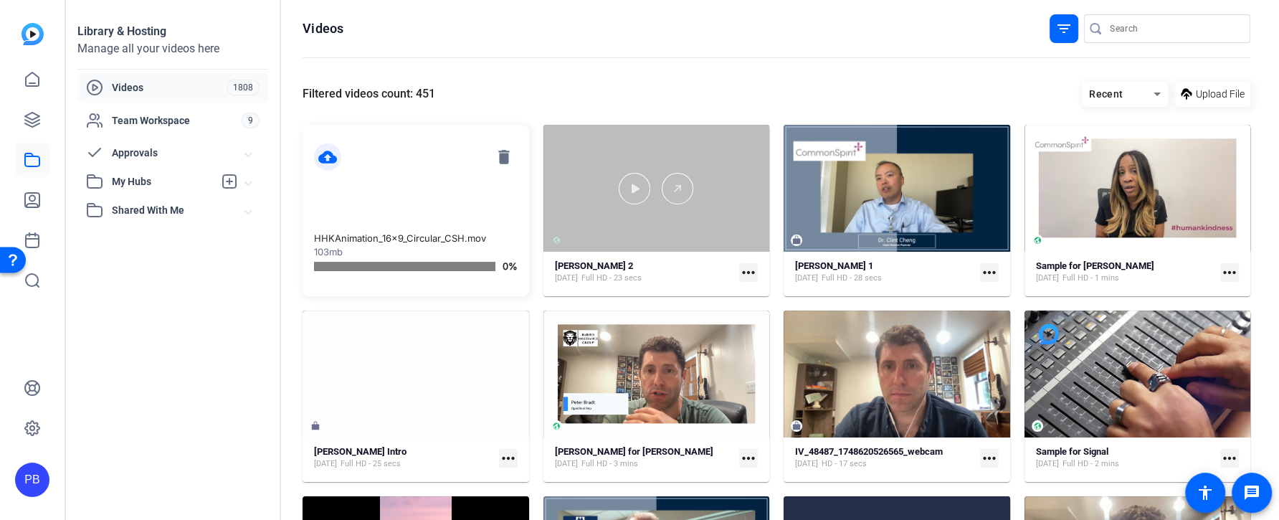
click at [604, 233] on div at bounding box center [656, 188] width 227 height 127
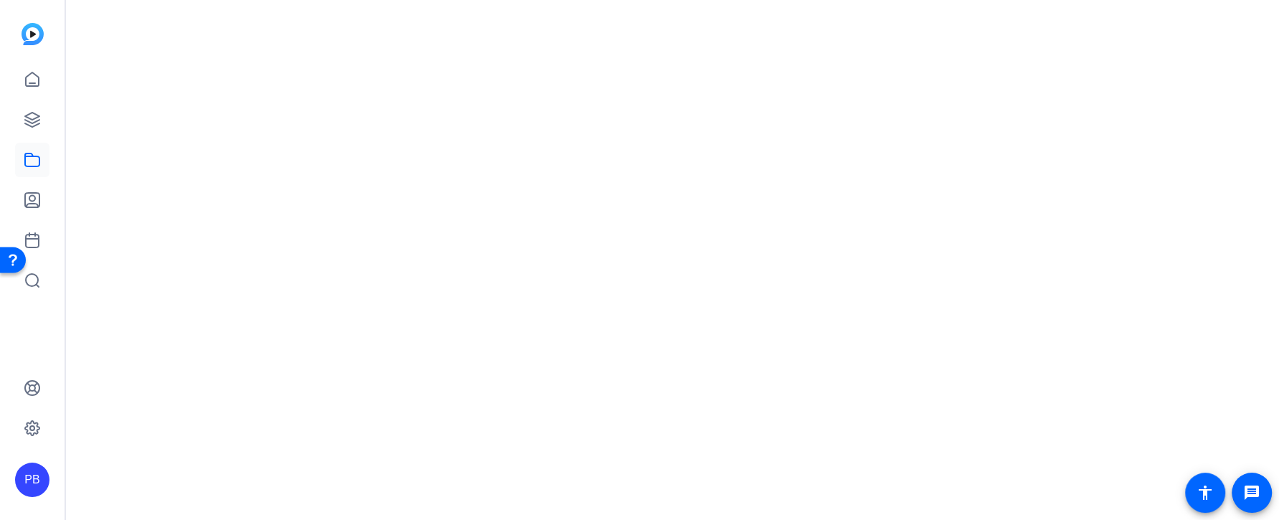
click at [604, 234] on mat-drawer-content at bounding box center [669, 260] width 1206 height 520
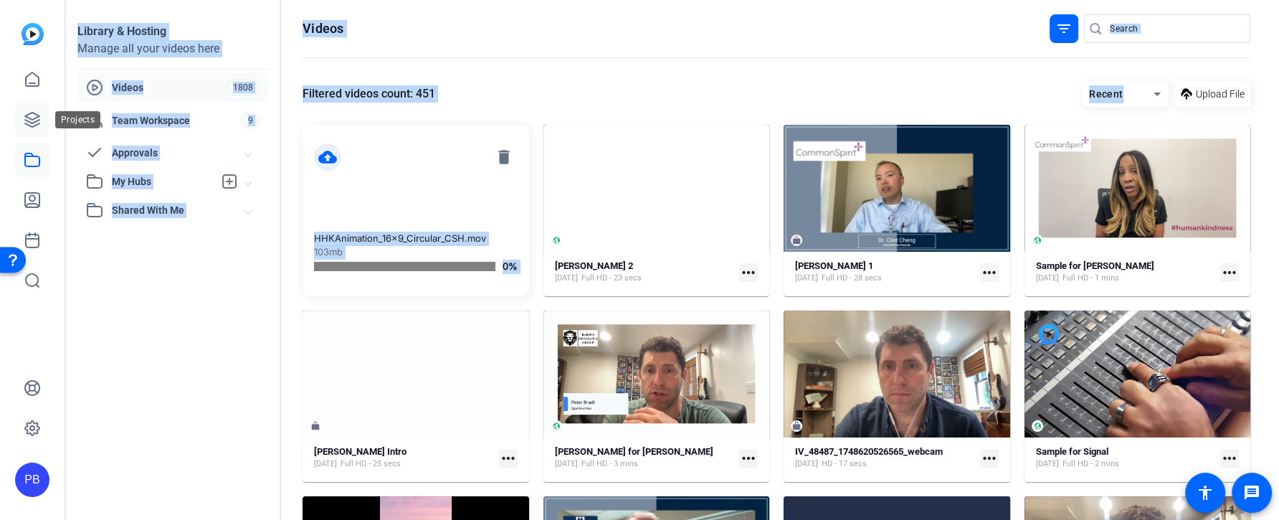
click at [31, 120] on icon at bounding box center [32, 119] width 17 height 17
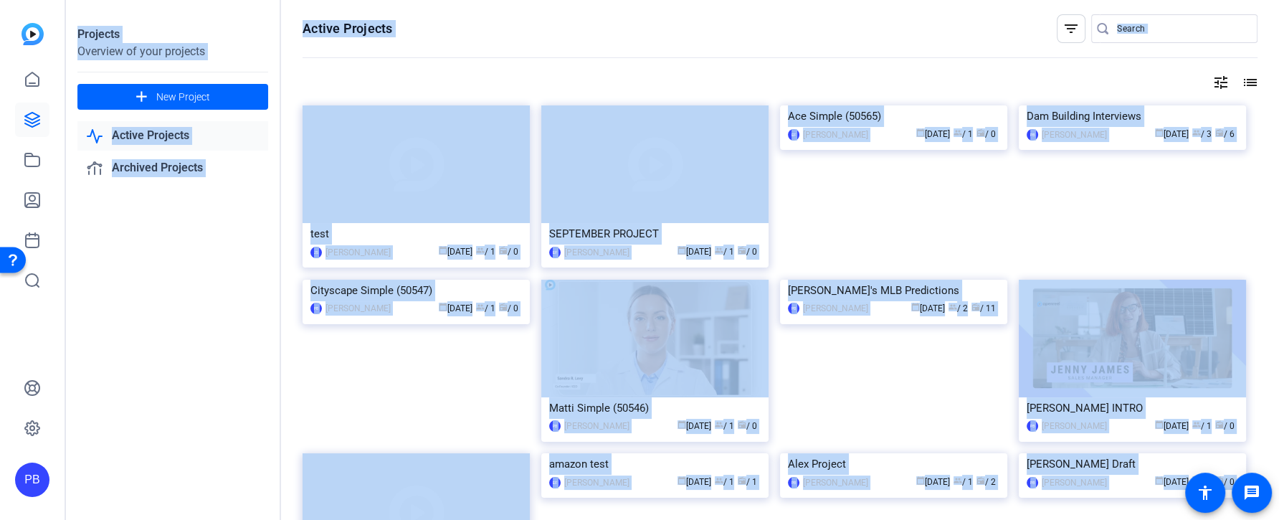
click at [558, 73] on openreel-divider-bar at bounding box center [780, 58] width 955 height 31
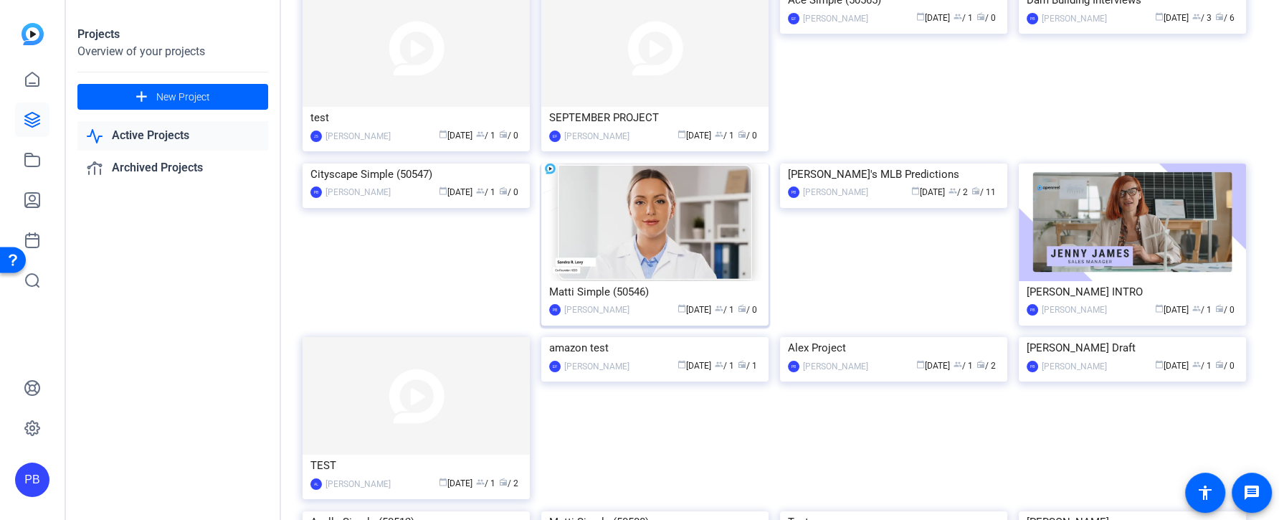
scroll to position [180, 0]
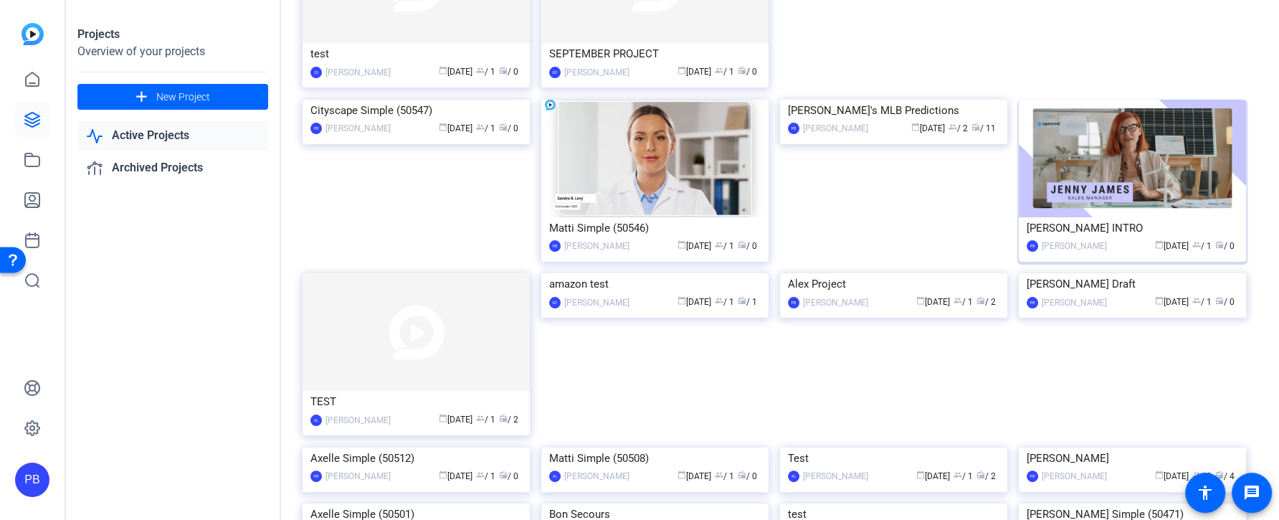
click at [1104, 207] on img at bounding box center [1132, 159] width 227 height 118
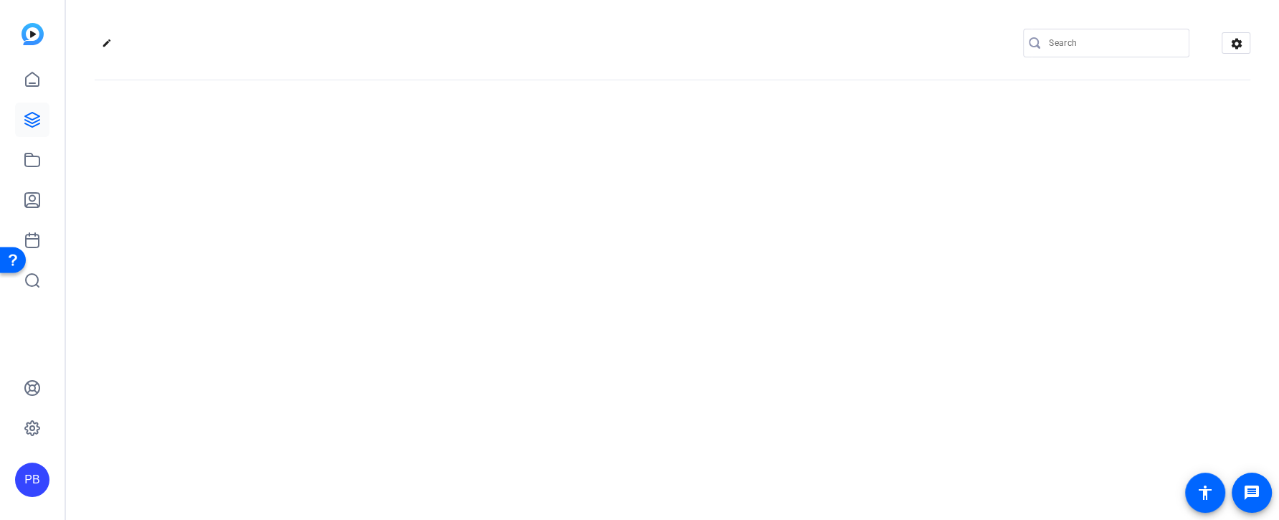
click at [1104, 207] on div "edit settings" at bounding box center [672, 260] width 1213 height 520
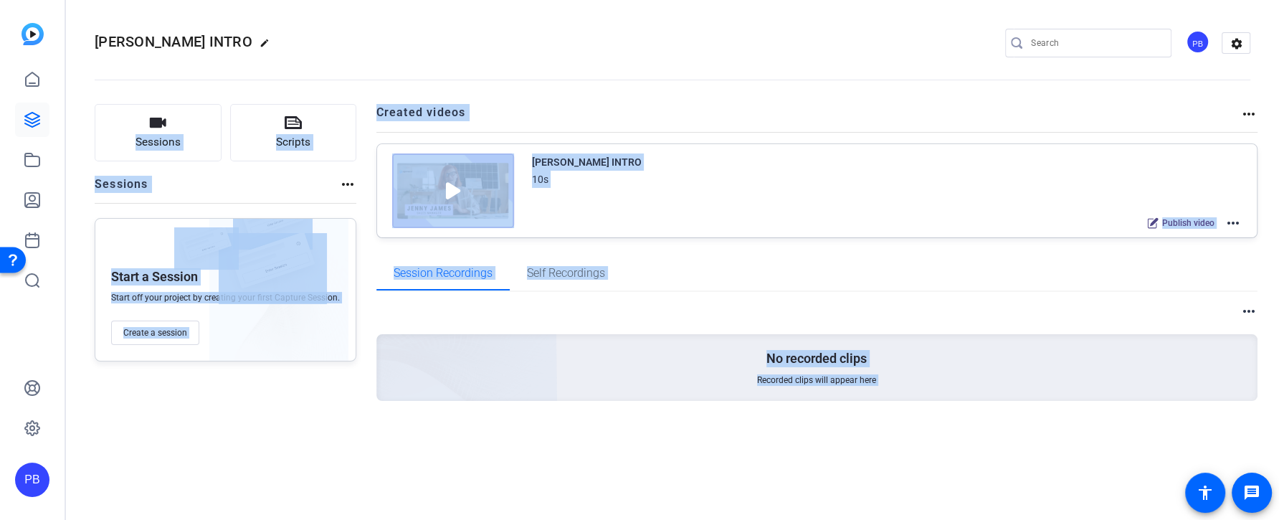
click at [893, 288] on div "Session Recordings Self Recordings" at bounding box center [817, 274] width 882 height 36
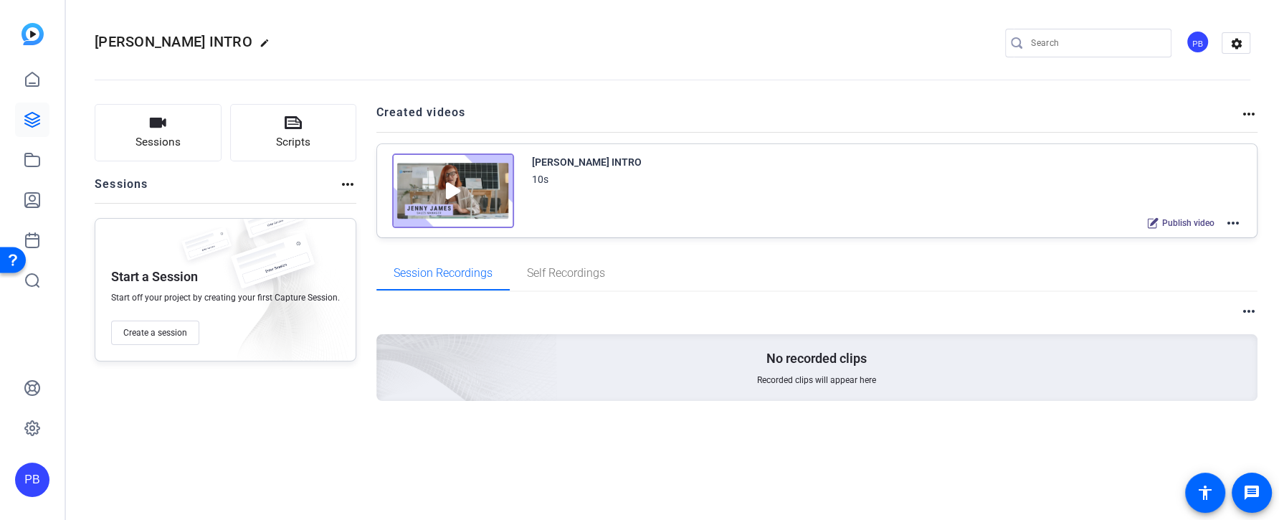
click at [1233, 218] on mat-icon "more_horiz" at bounding box center [1232, 222] width 17 height 17
click at [1216, 232] on span "Edit in Creator" at bounding box center [1181, 239] width 100 height 17
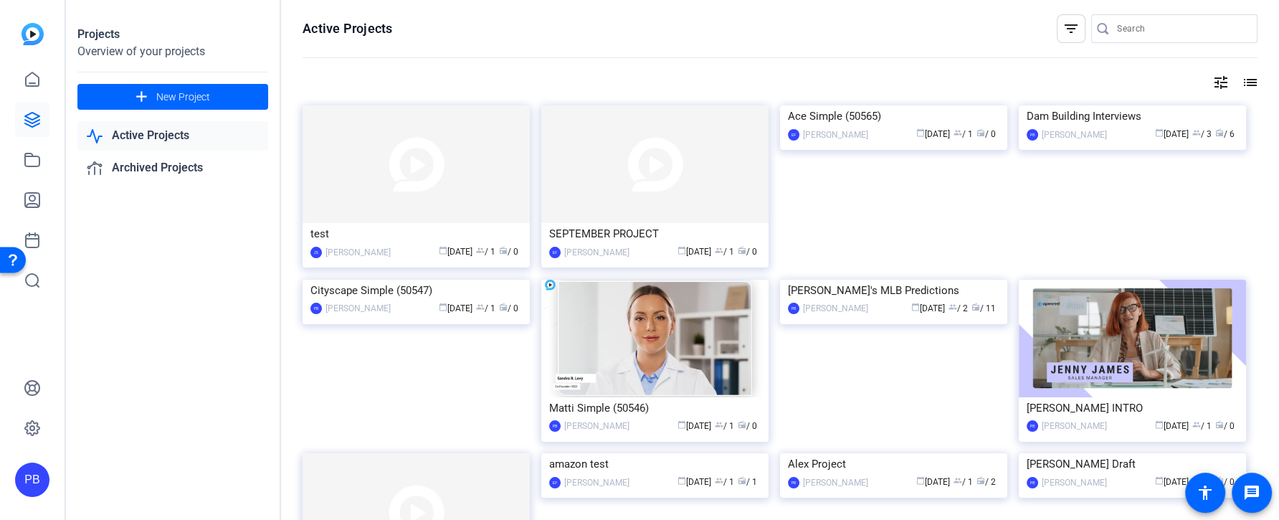
scroll to position [336, 0]
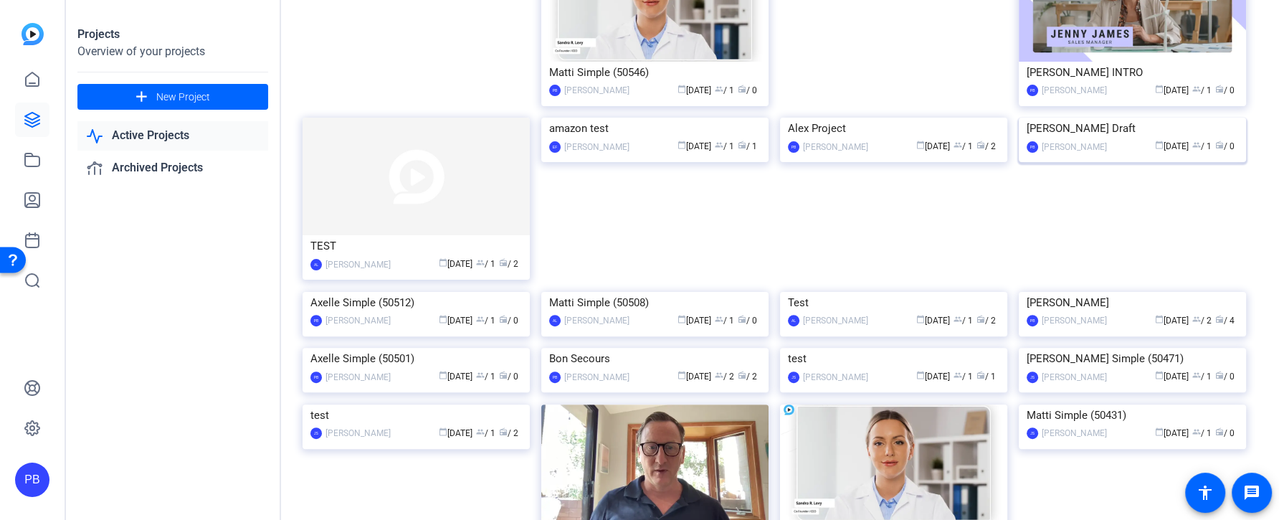
click at [1069, 118] on img at bounding box center [1132, 118] width 227 height 0
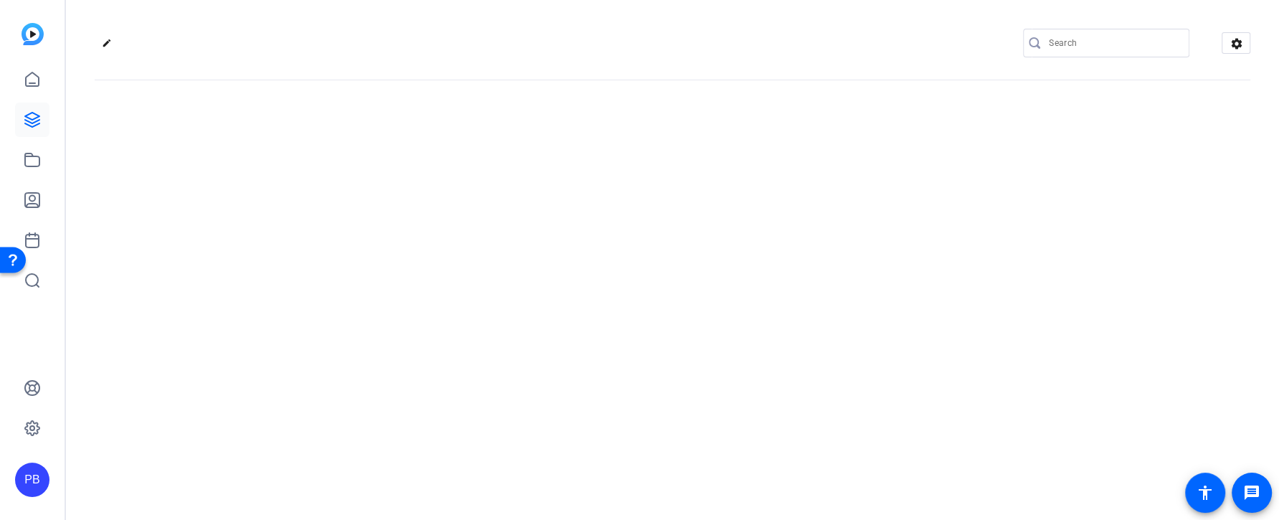
click at [1069, 222] on div "edit settings" at bounding box center [672, 260] width 1213 height 520
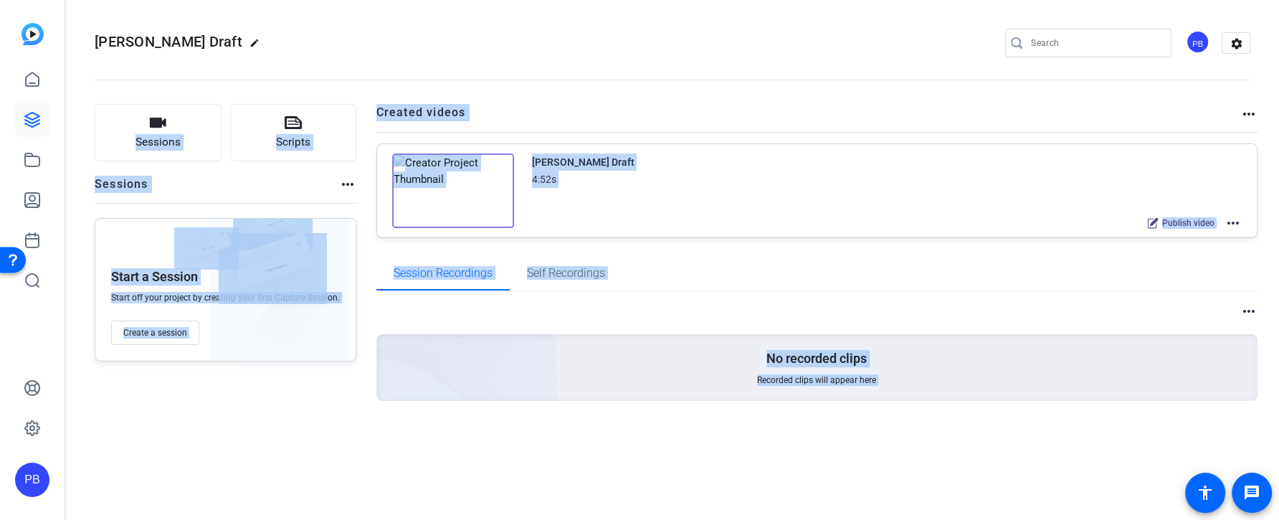
click at [1231, 222] on mat-icon "more_horiz" at bounding box center [1232, 222] width 17 height 17
click at [1209, 238] on span "Edit in Creator" at bounding box center [1181, 239] width 100 height 17
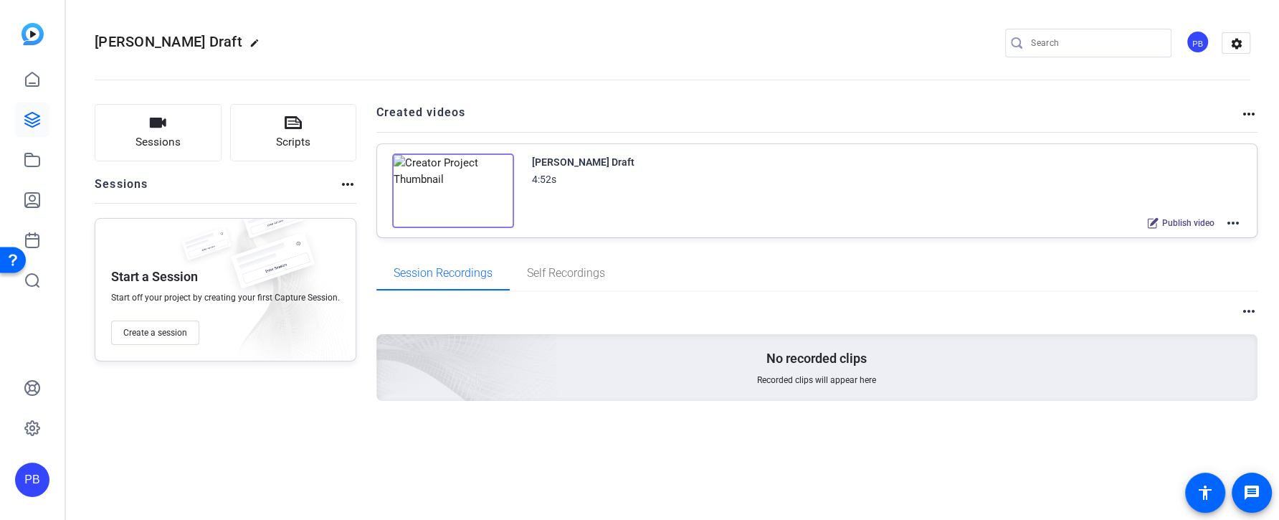
click at [218, 35] on h2 "[PERSON_NAME] Draft edit" at bounding box center [181, 42] width 172 height 25
click at [22, 158] on link at bounding box center [32, 160] width 34 height 34
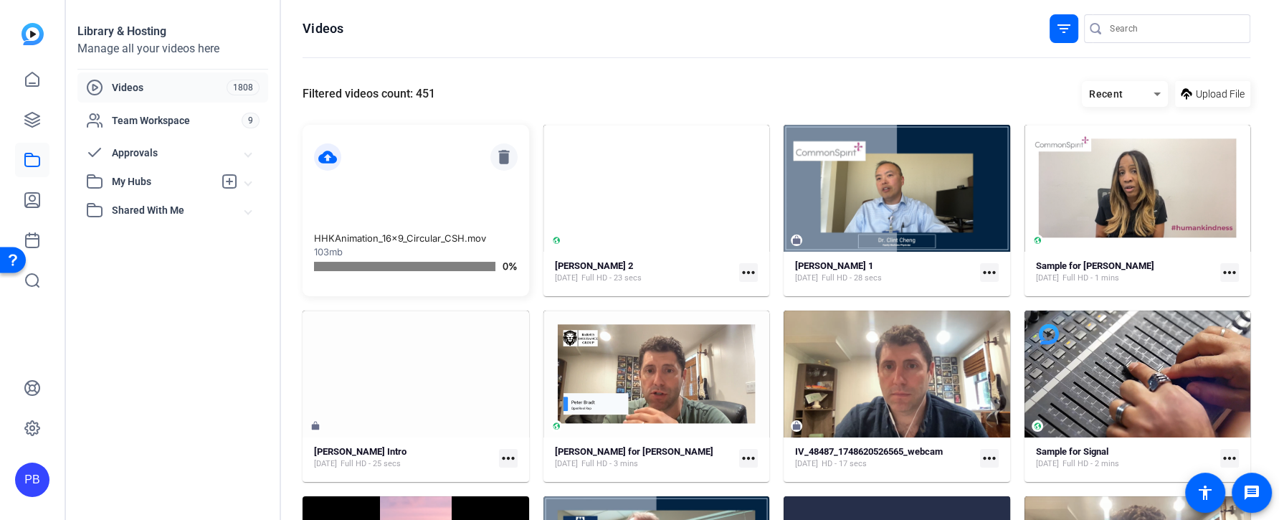
click at [501, 166] on mat-icon "delete" at bounding box center [503, 156] width 27 height 27
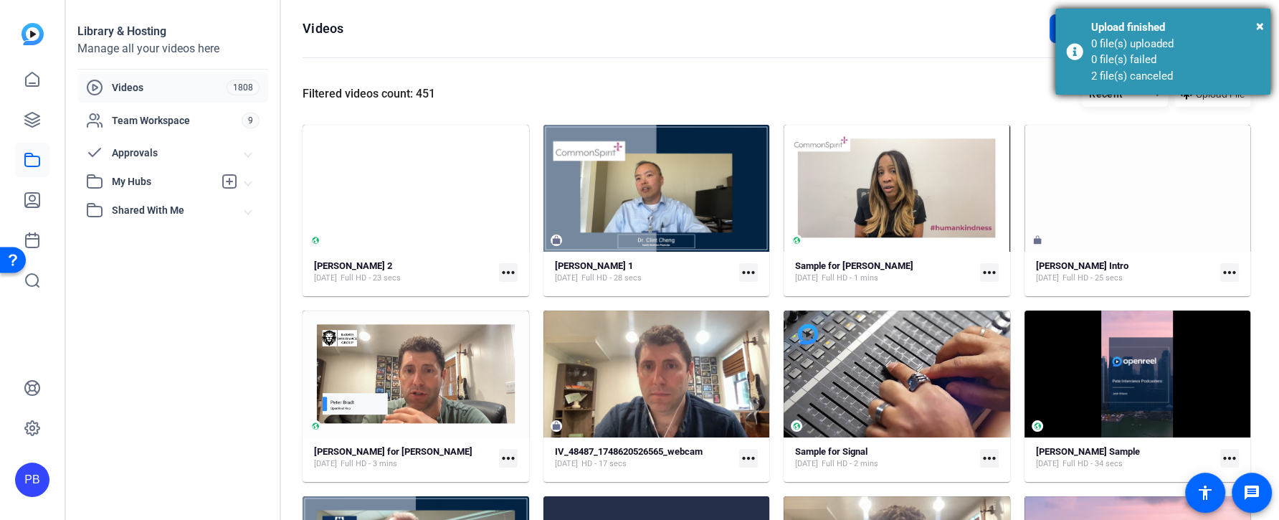
click at [1255, 25] on div "Upload finished" at bounding box center [1175, 27] width 168 height 16
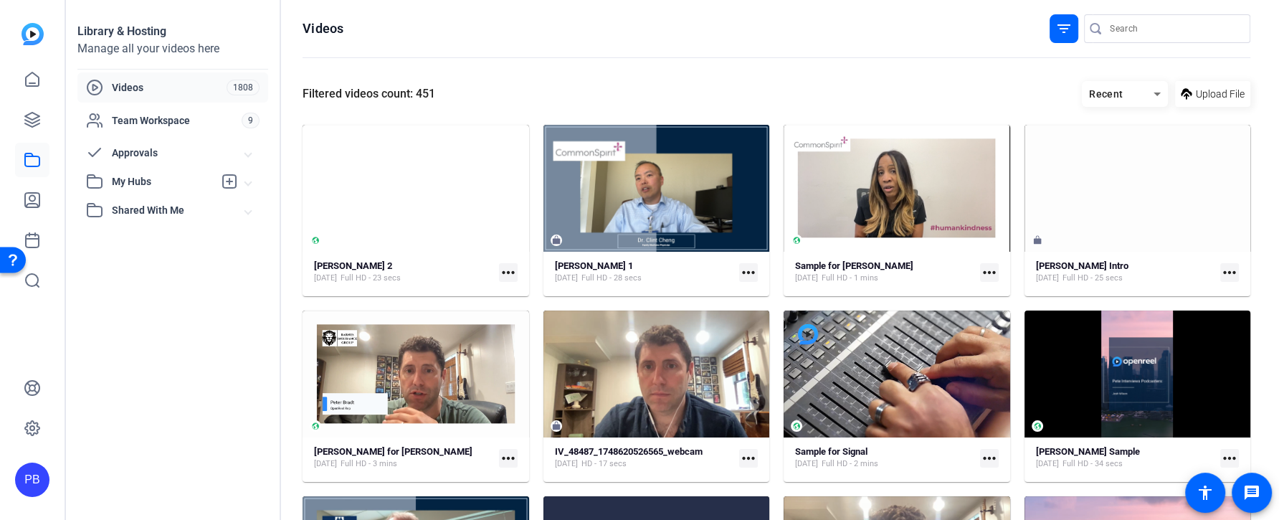
click at [1221, 85] on span at bounding box center [1212, 94] width 75 height 34
